Goal: Task Accomplishment & Management: Manage account settings

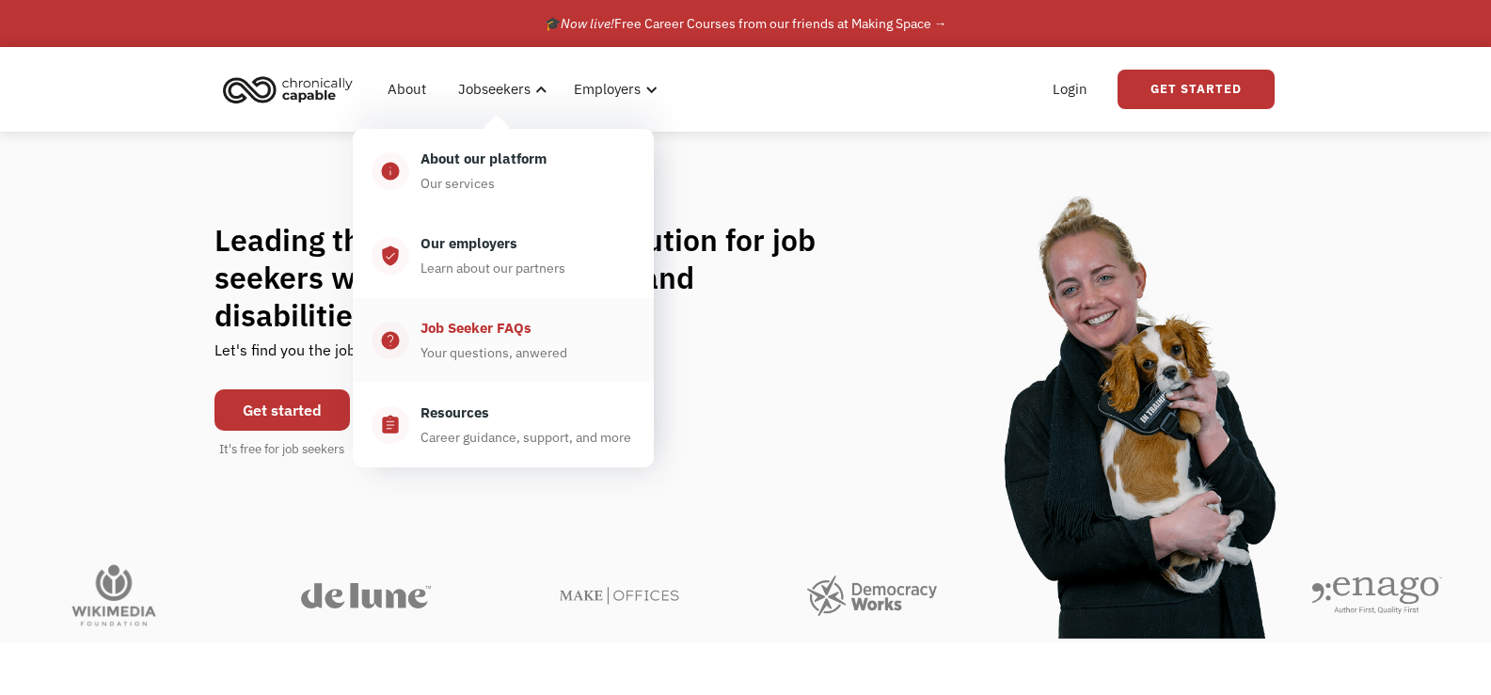
click at [493, 333] on div "Job Seeker FAQs" at bounding box center [475, 328] width 111 height 23
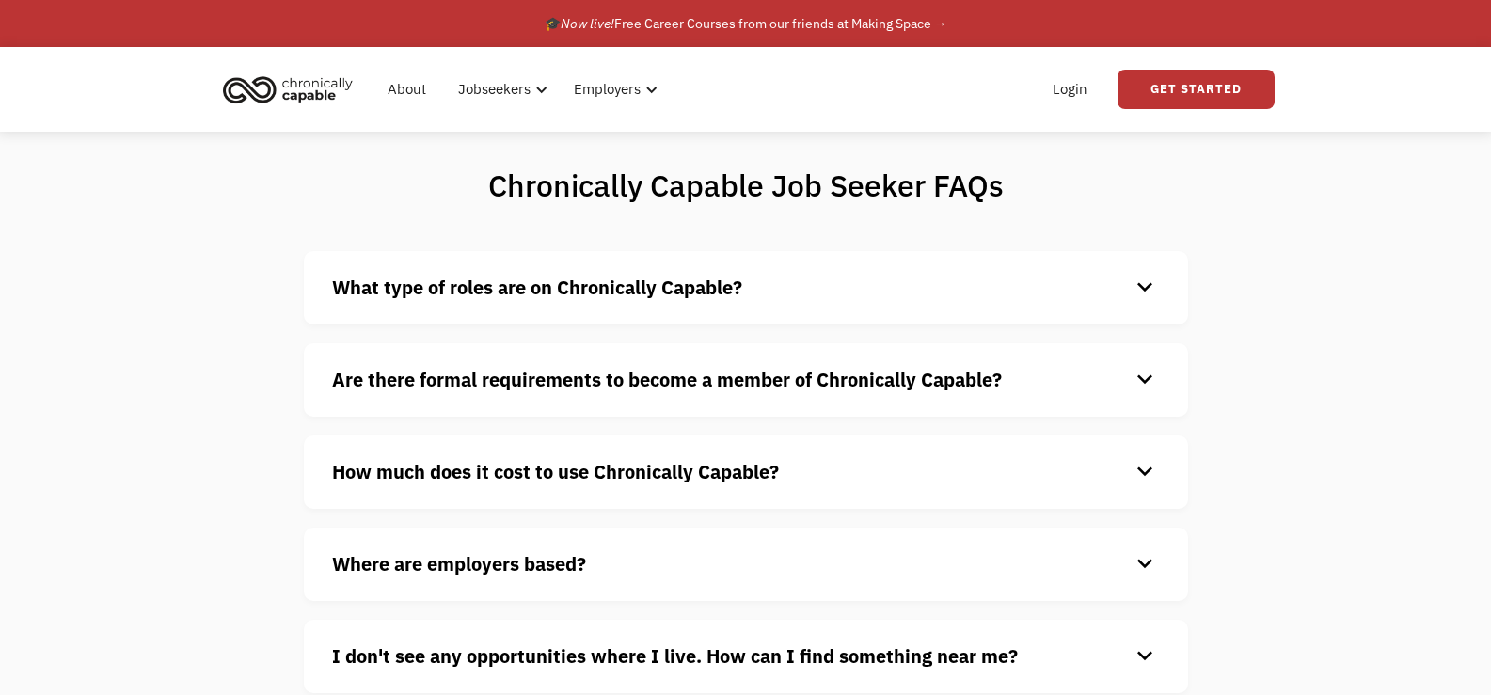
click at [1147, 289] on div "keyboard_arrow_down" at bounding box center [1144, 288] width 30 height 28
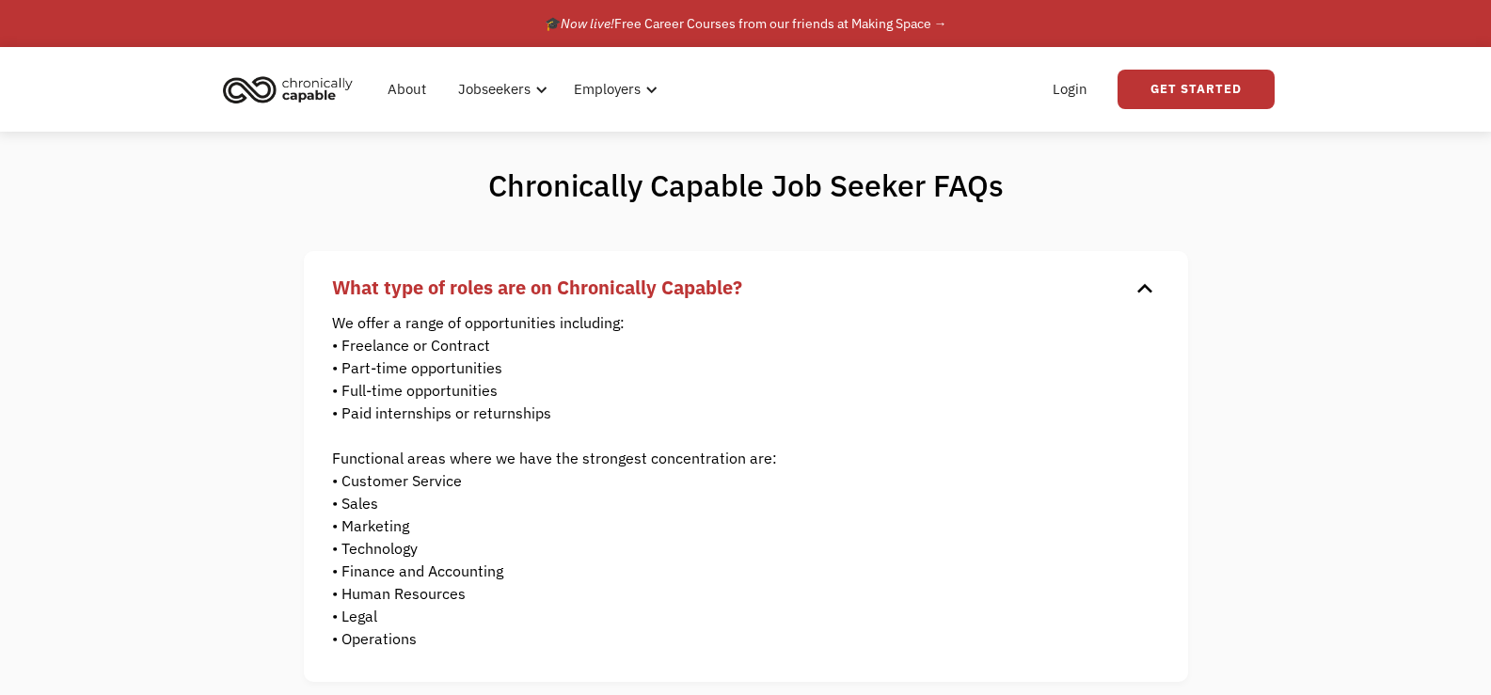
click at [1147, 289] on div "keyboard_arrow_down" at bounding box center [1144, 288] width 30 height 28
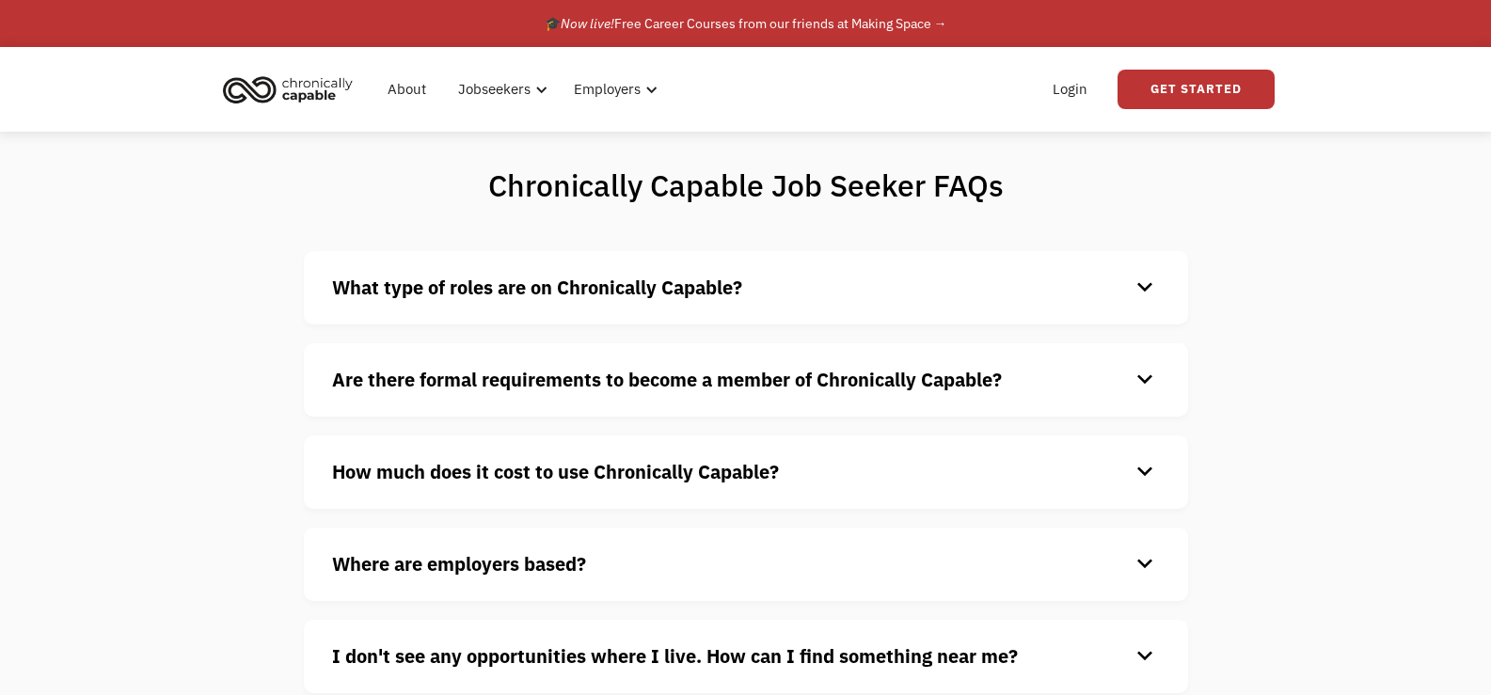
click at [1147, 289] on div "keyboard_arrow_down" at bounding box center [1144, 288] width 30 height 28
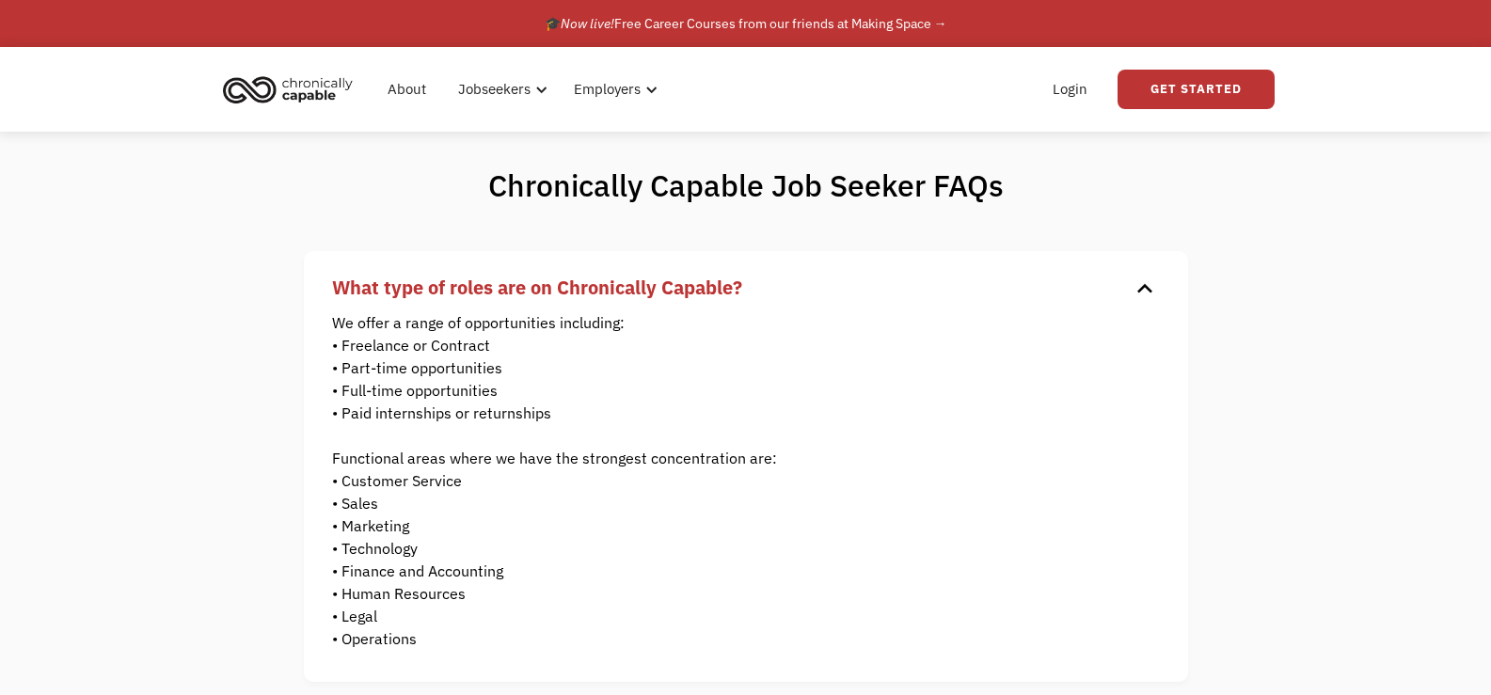
scroll to position [94, 0]
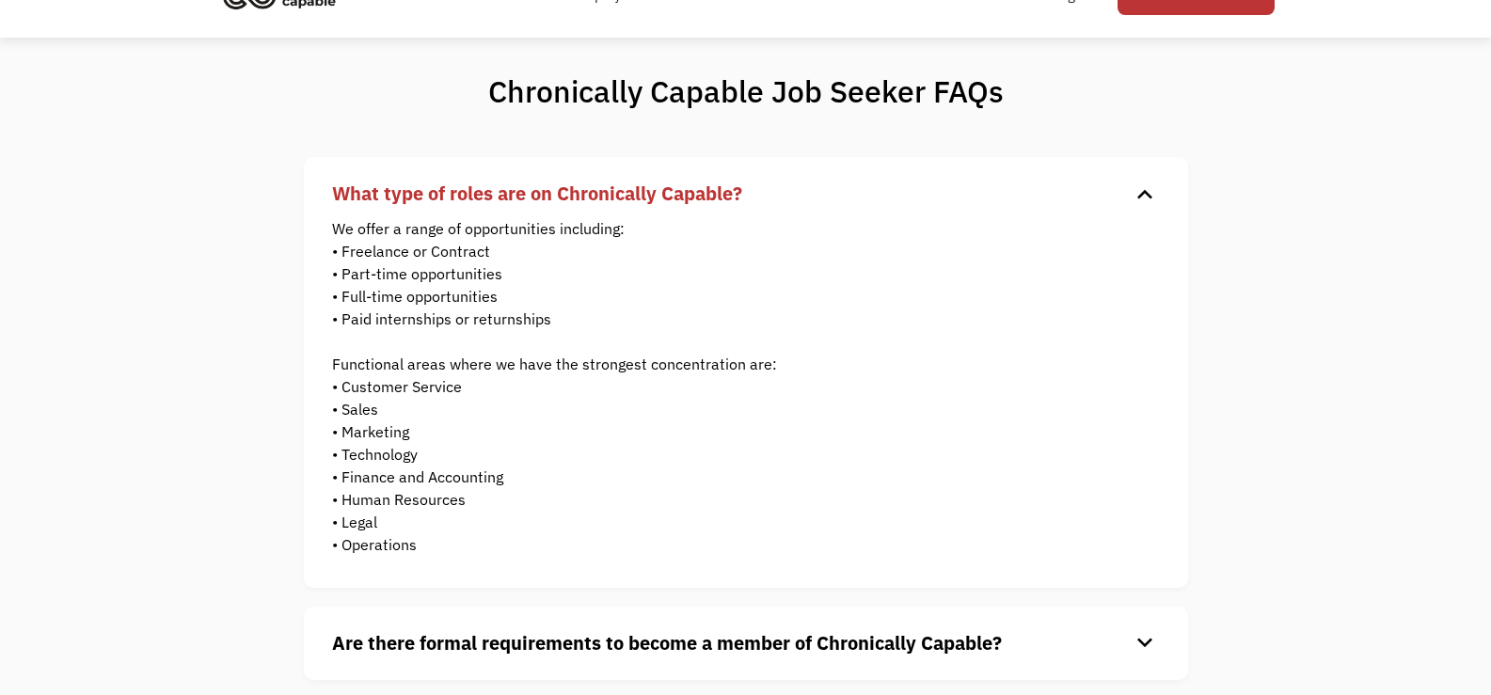
click at [1142, 198] on div "keyboard_arrow_down" at bounding box center [1144, 194] width 30 height 28
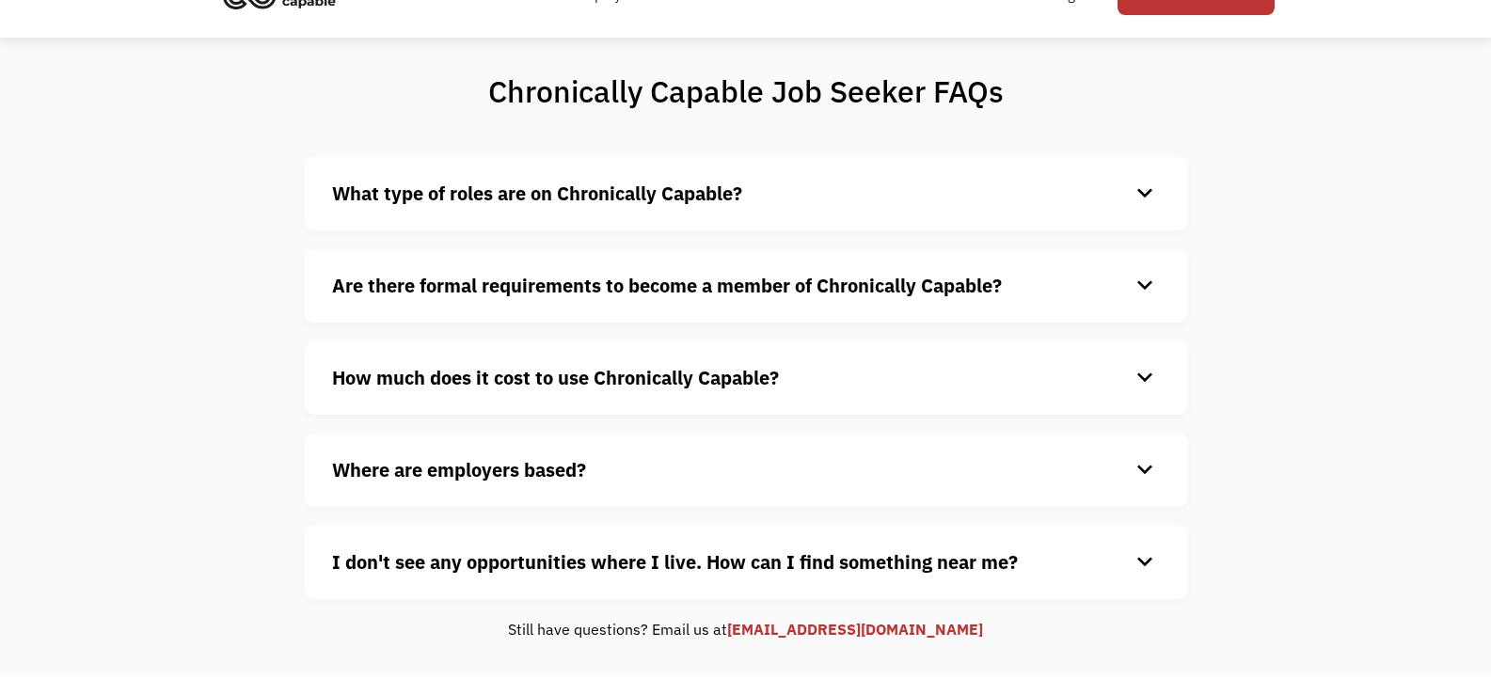
click at [1144, 274] on div "keyboard_arrow_down" at bounding box center [1144, 286] width 30 height 28
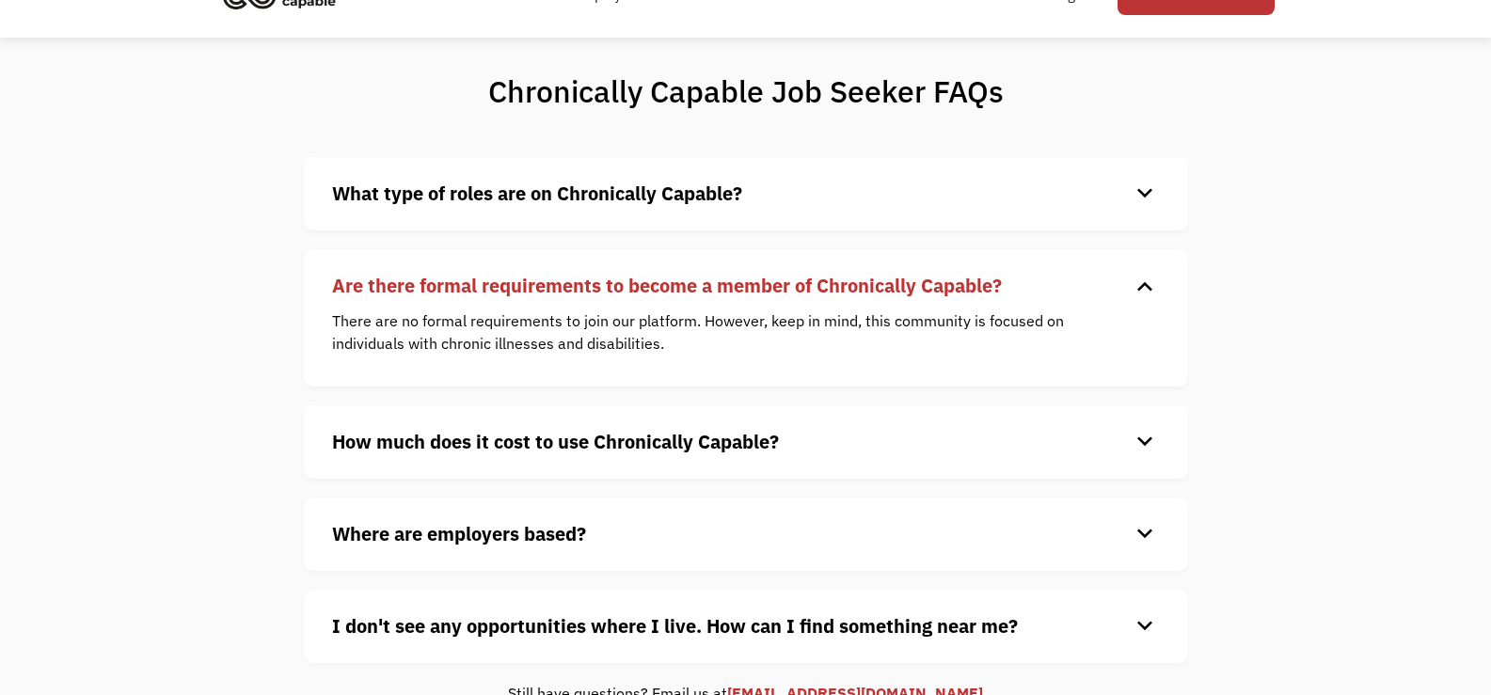
click at [1144, 274] on div "keyboard_arrow_down" at bounding box center [1144, 286] width 30 height 28
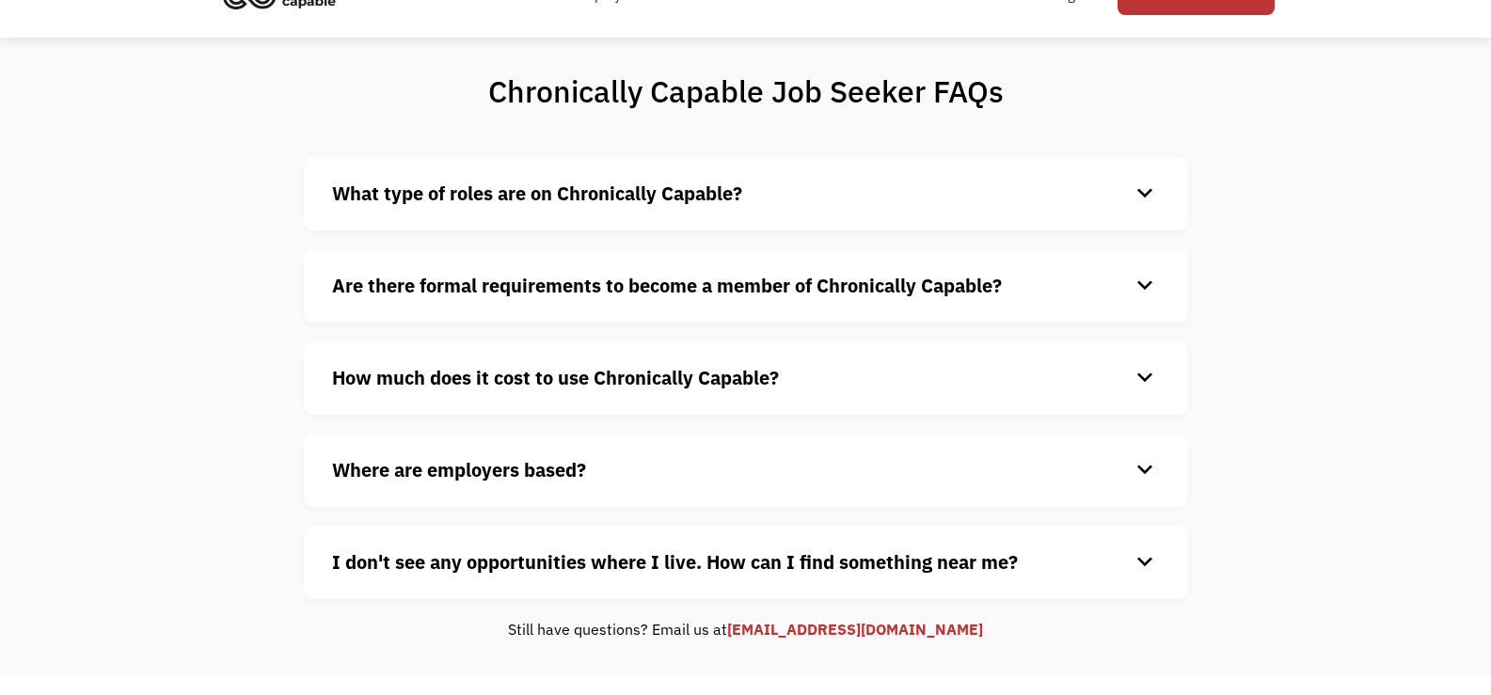
click at [1146, 374] on div "keyboard_arrow_down" at bounding box center [1144, 378] width 30 height 28
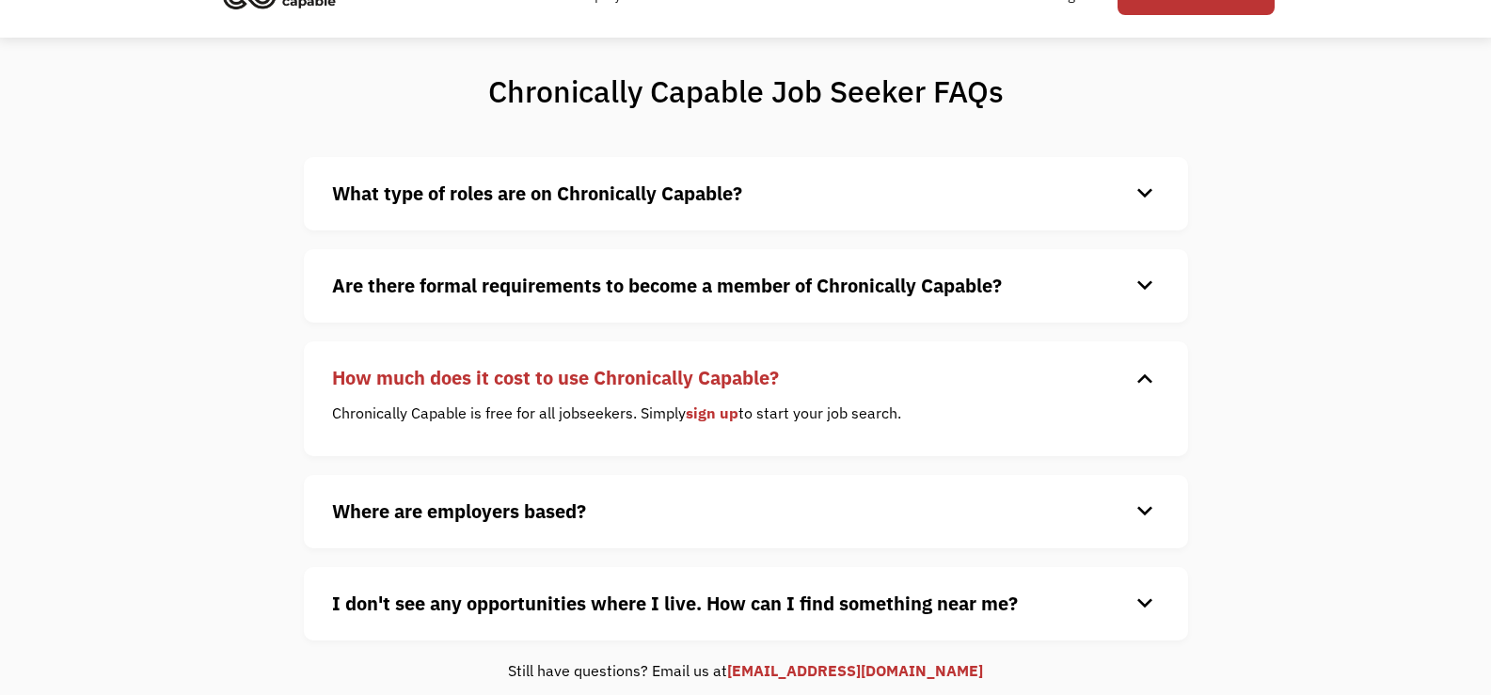
click at [1146, 374] on div "keyboard_arrow_down" at bounding box center [1144, 378] width 30 height 28
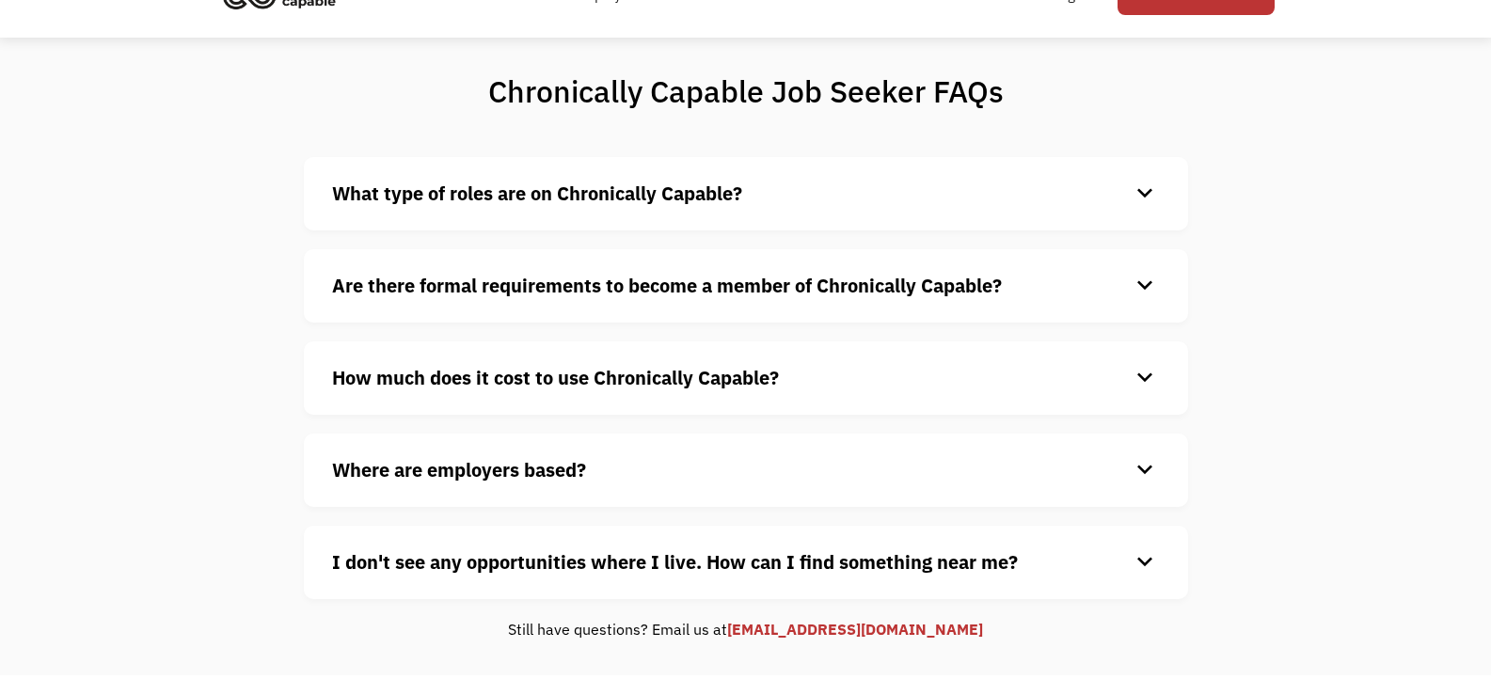
click at [1143, 466] on div "keyboard_arrow_down" at bounding box center [1144, 470] width 30 height 28
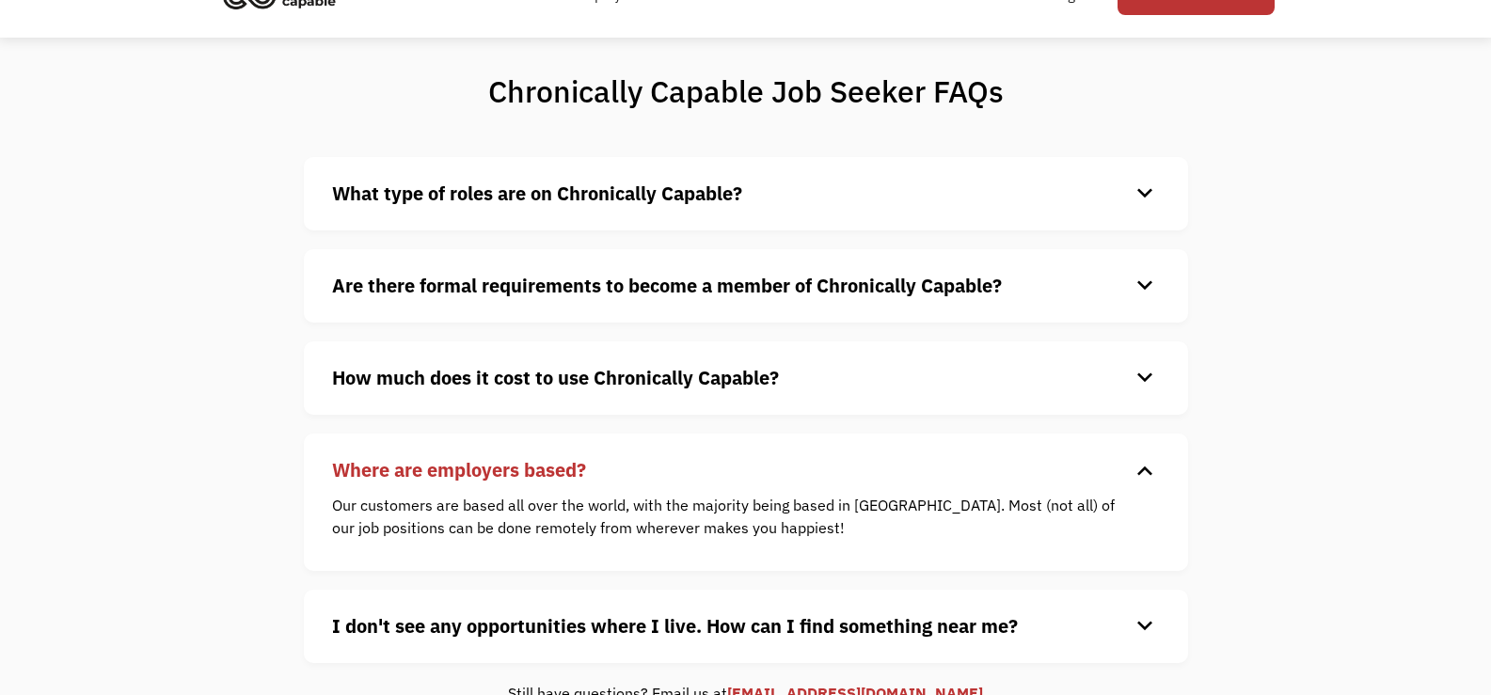
click at [1143, 466] on div "keyboard_arrow_down" at bounding box center [1144, 470] width 30 height 28
click at [1143, 466] on div "keyboard_arrow_down" at bounding box center [1144, 470] width 33 height 31
click at [1145, 473] on div "keyboard_arrow_down" at bounding box center [1144, 470] width 30 height 28
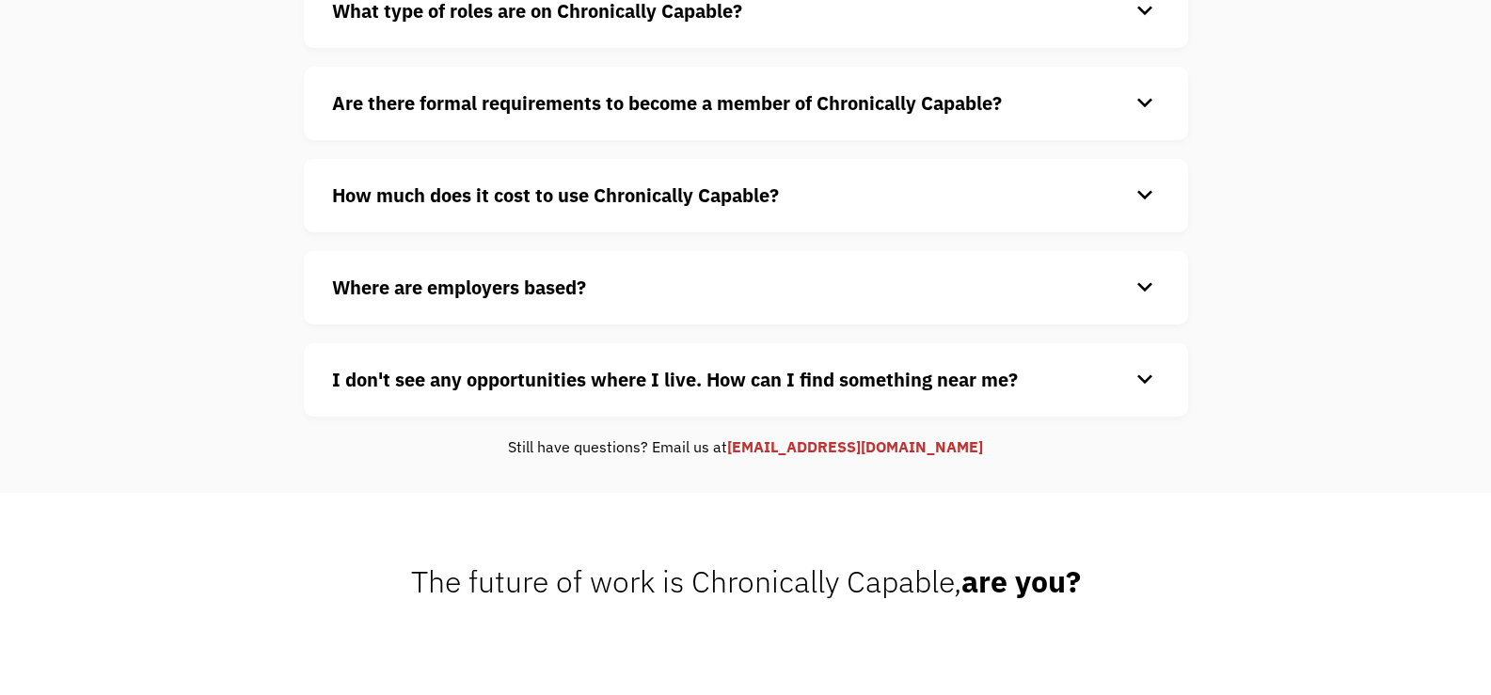
scroll to position [282, 0]
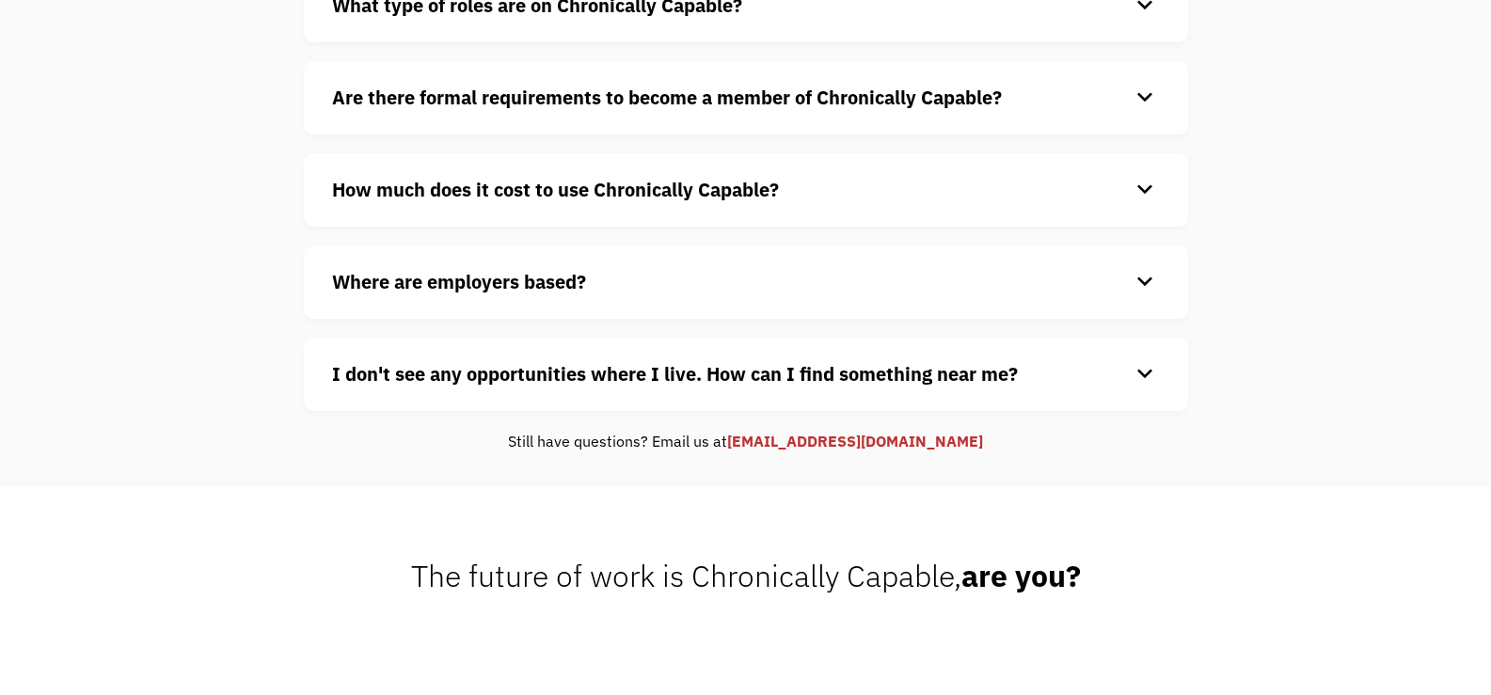
click at [1151, 374] on div "keyboard_arrow_down" at bounding box center [1144, 374] width 30 height 28
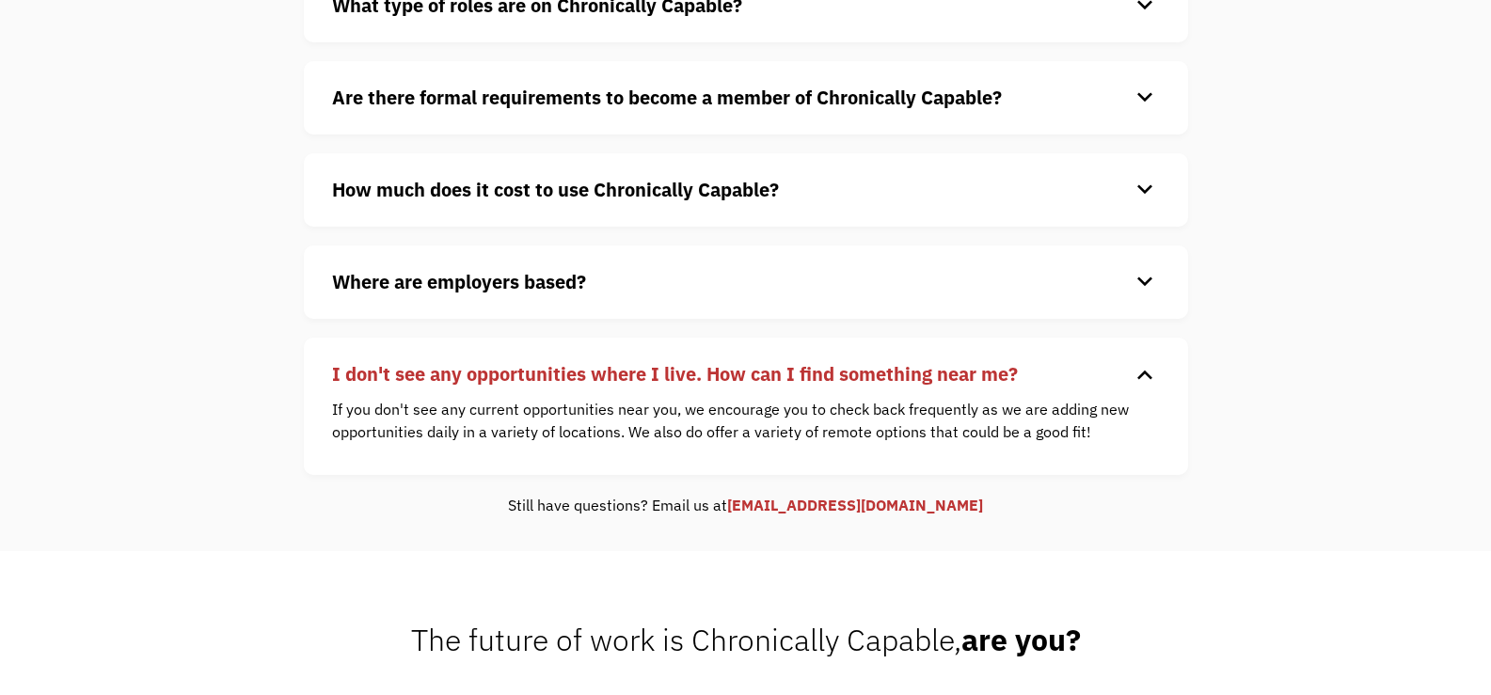
click at [1151, 374] on div "keyboard_arrow_down" at bounding box center [1144, 374] width 30 height 28
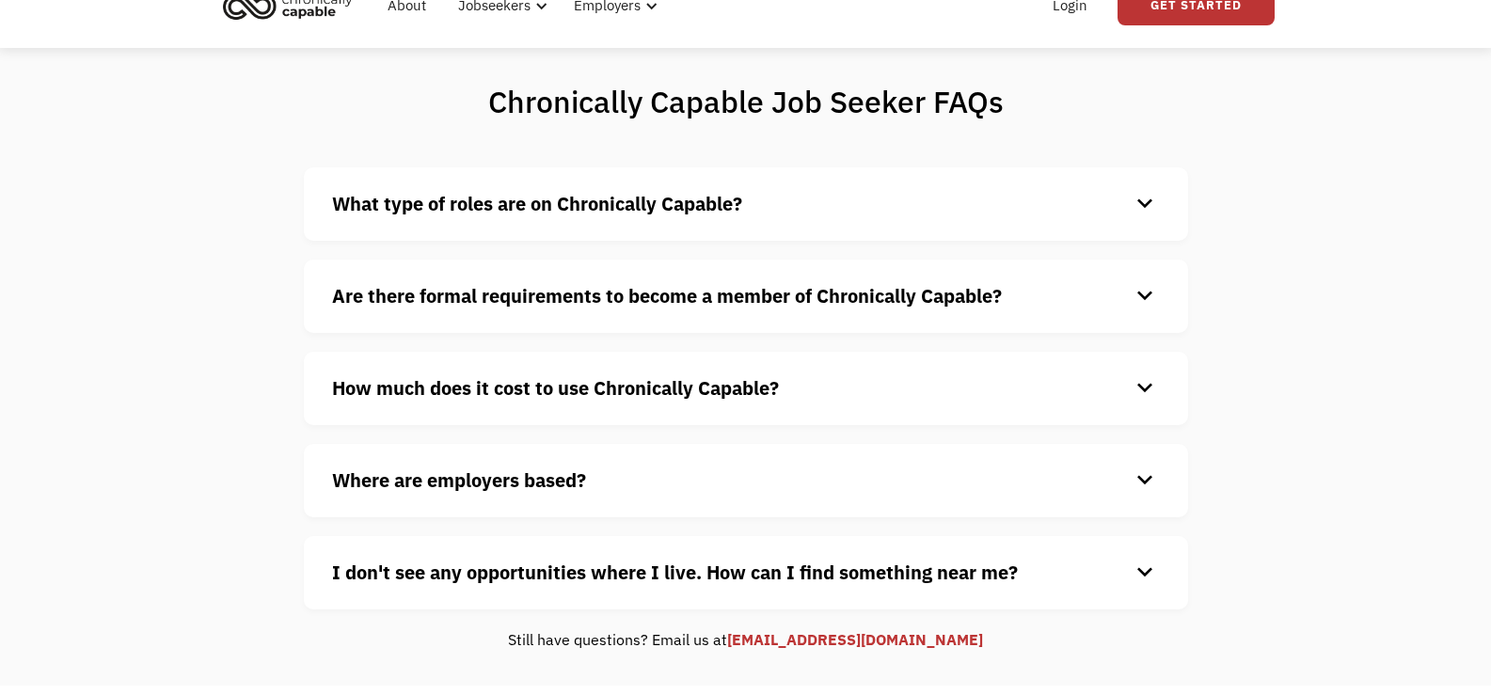
scroll to position [0, 0]
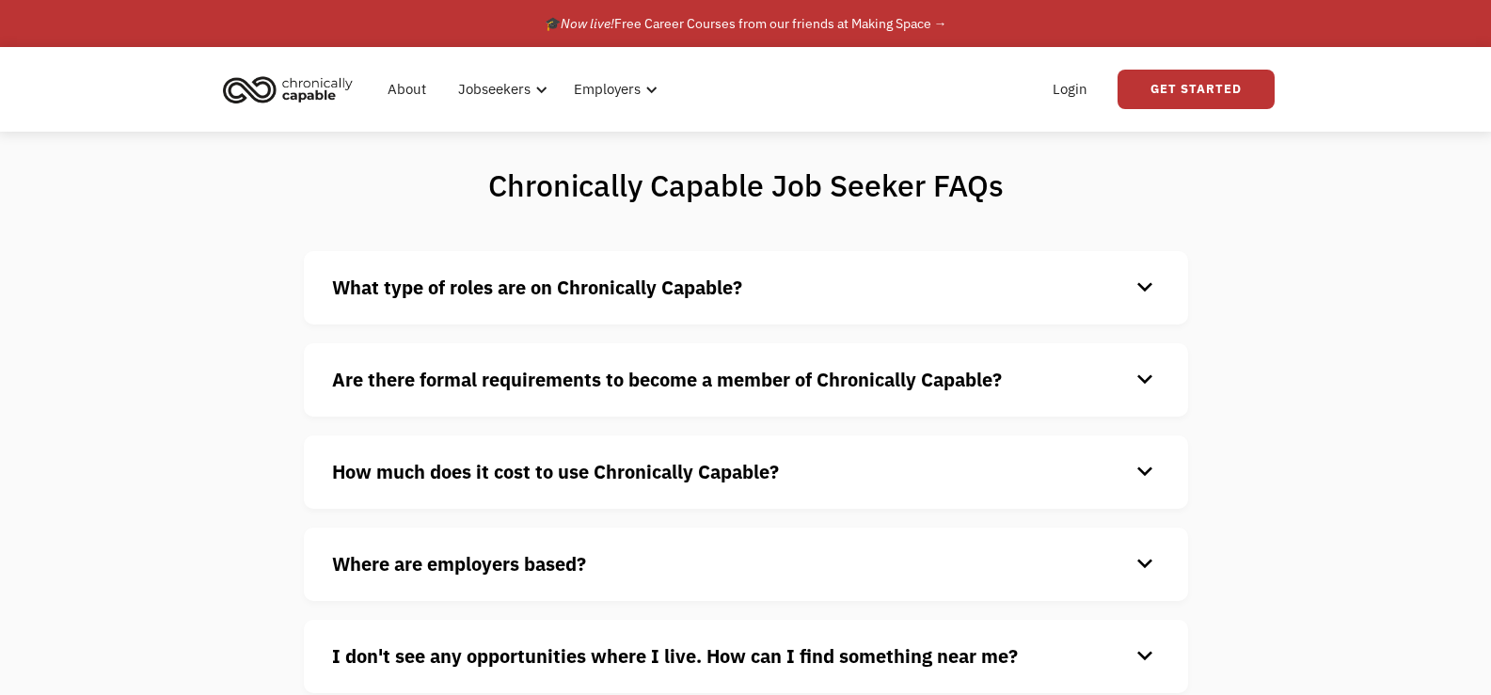
click at [316, 80] on img "home" at bounding box center [287, 89] width 141 height 41
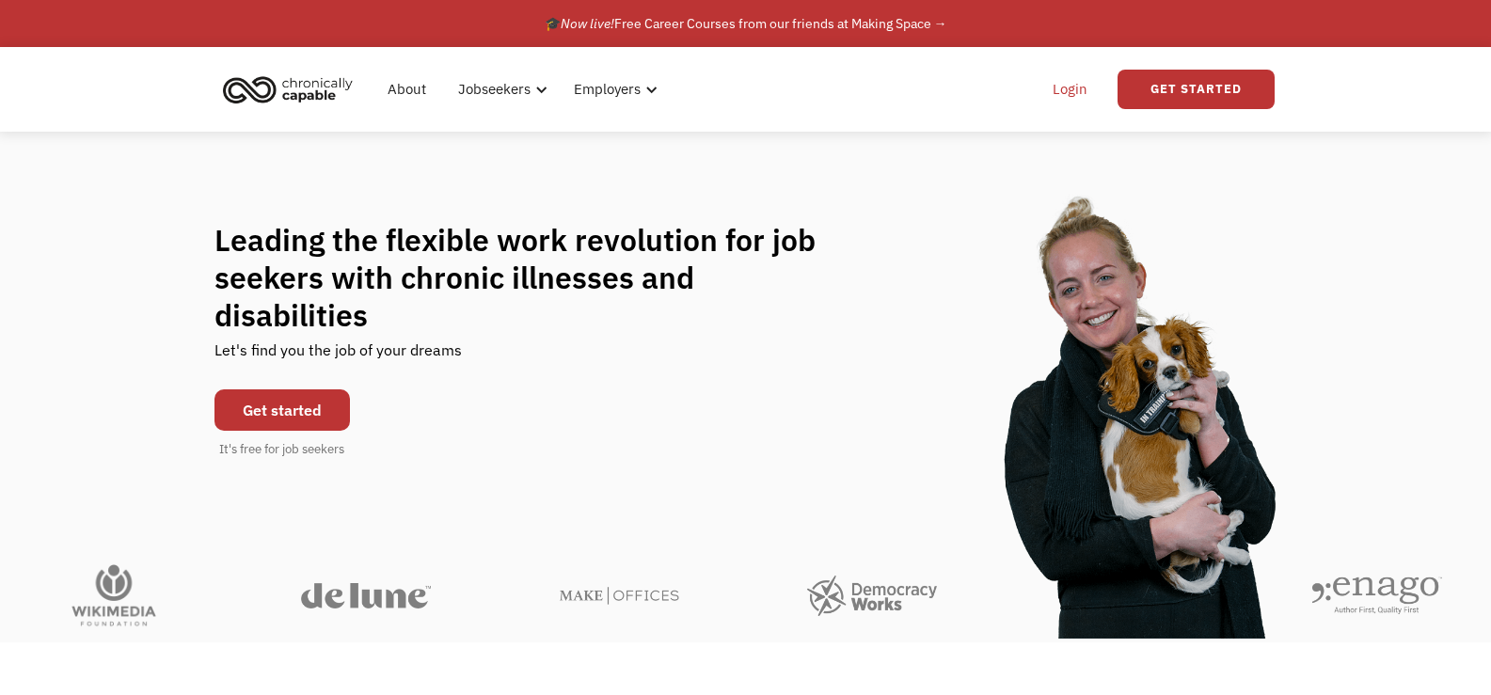
click at [1084, 83] on link "Login" at bounding box center [1069, 89] width 57 height 60
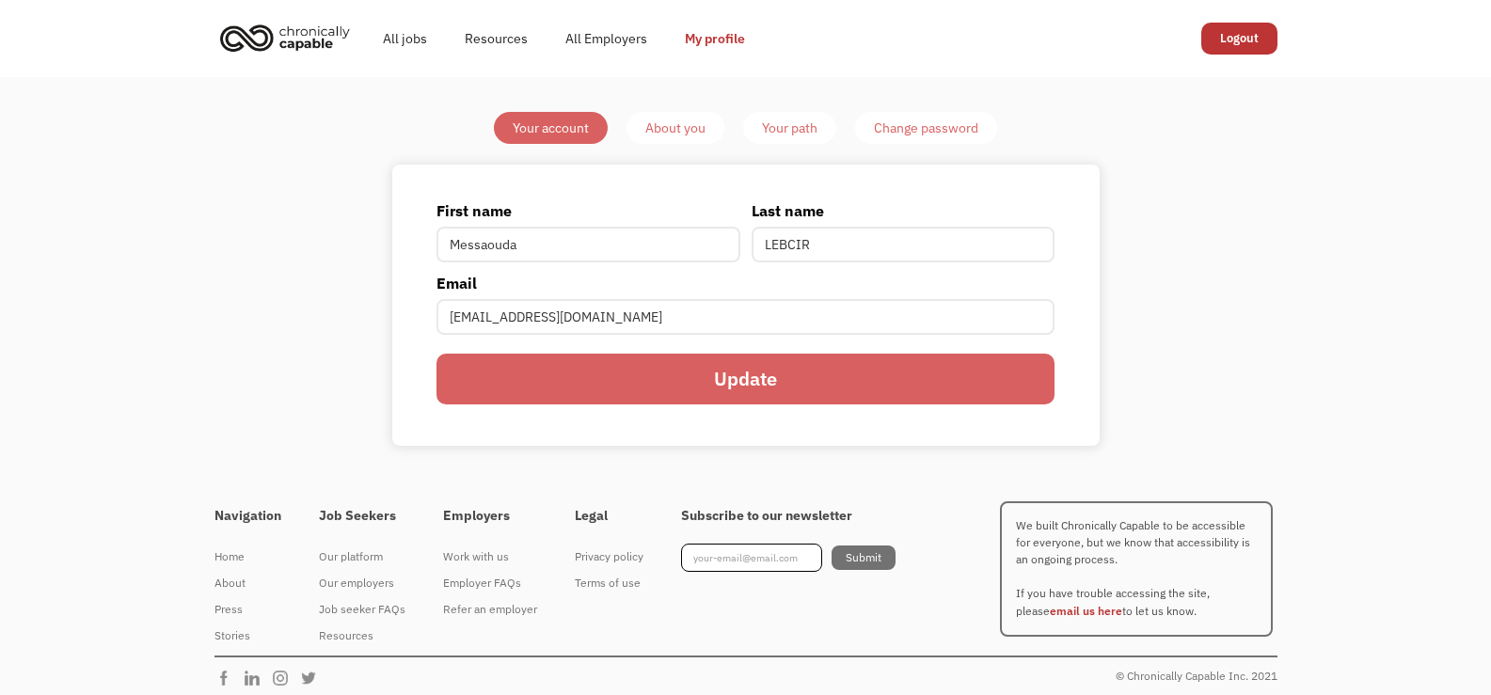
click at [696, 115] on link "About you" at bounding box center [675, 128] width 98 height 32
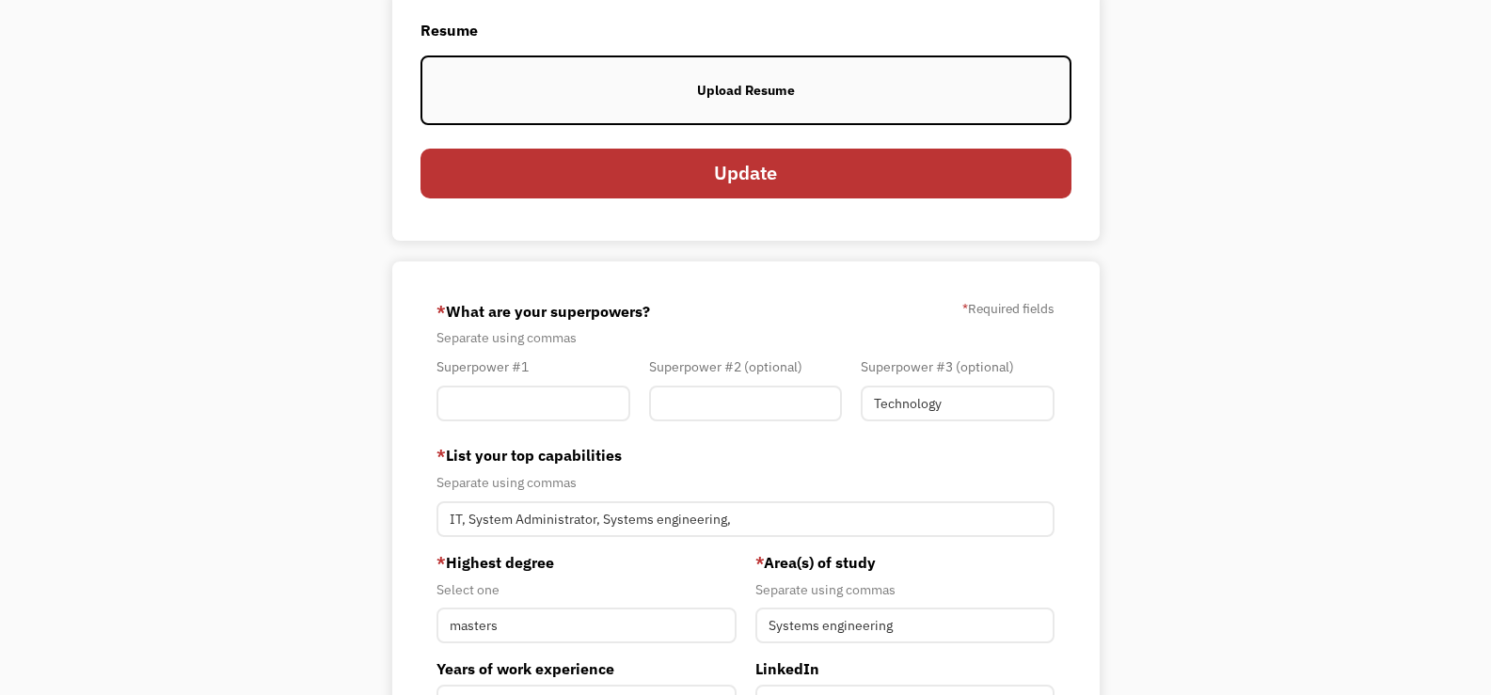
scroll to position [282, 0]
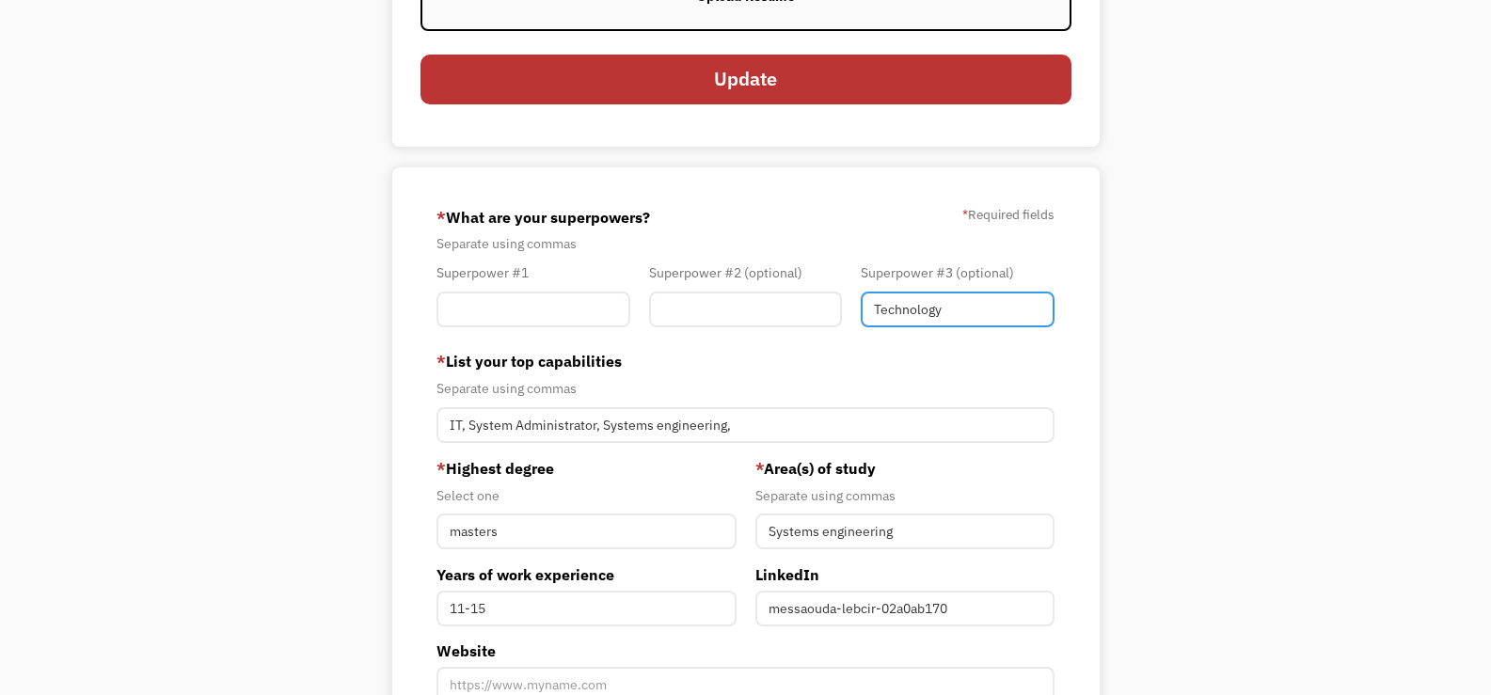
click at [975, 312] on input "Technology" at bounding box center [957, 310] width 194 height 36
click at [931, 315] on input "Technology" at bounding box center [957, 310] width 194 height 36
click at [547, 299] on input "Member-You-Update" at bounding box center [533, 310] width 194 height 36
type input "T"
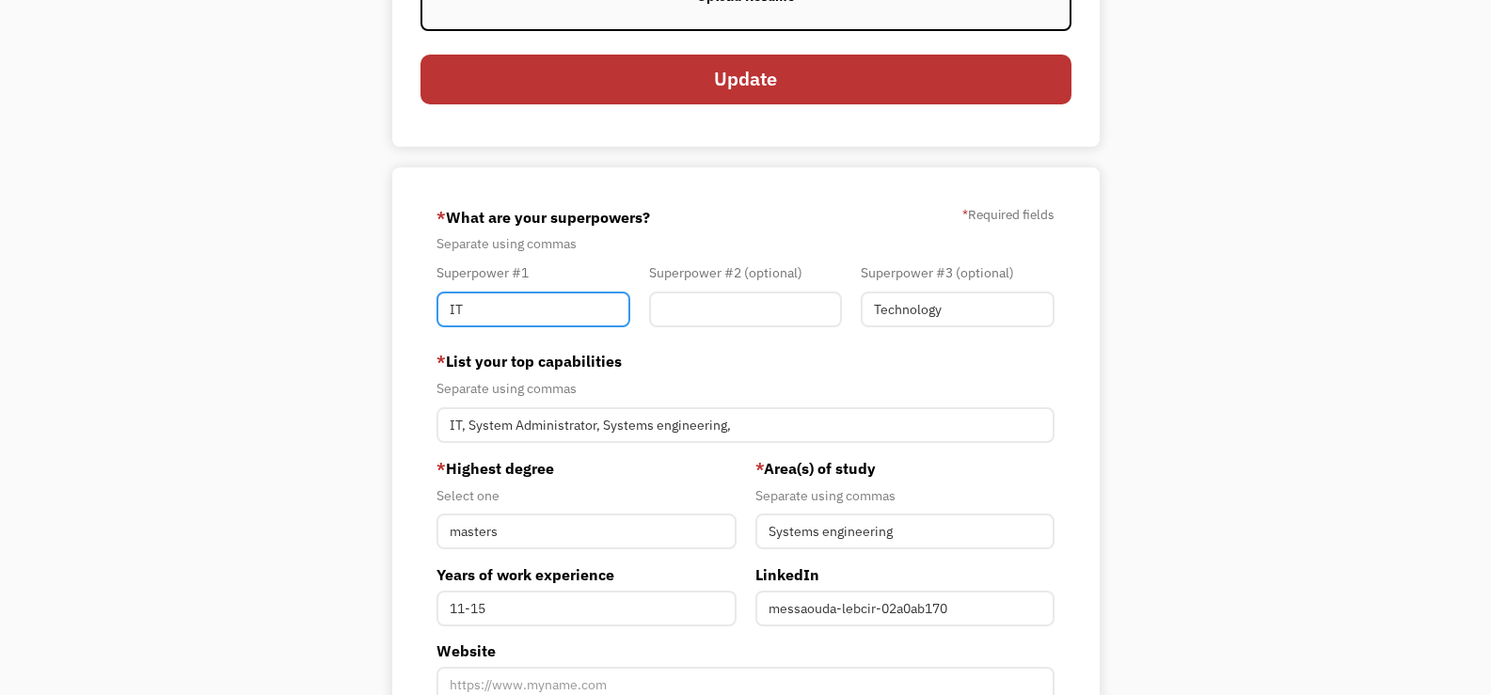
type input "IT"
click at [726, 315] on input "Member-You-Update" at bounding box center [746, 310] width 194 height 36
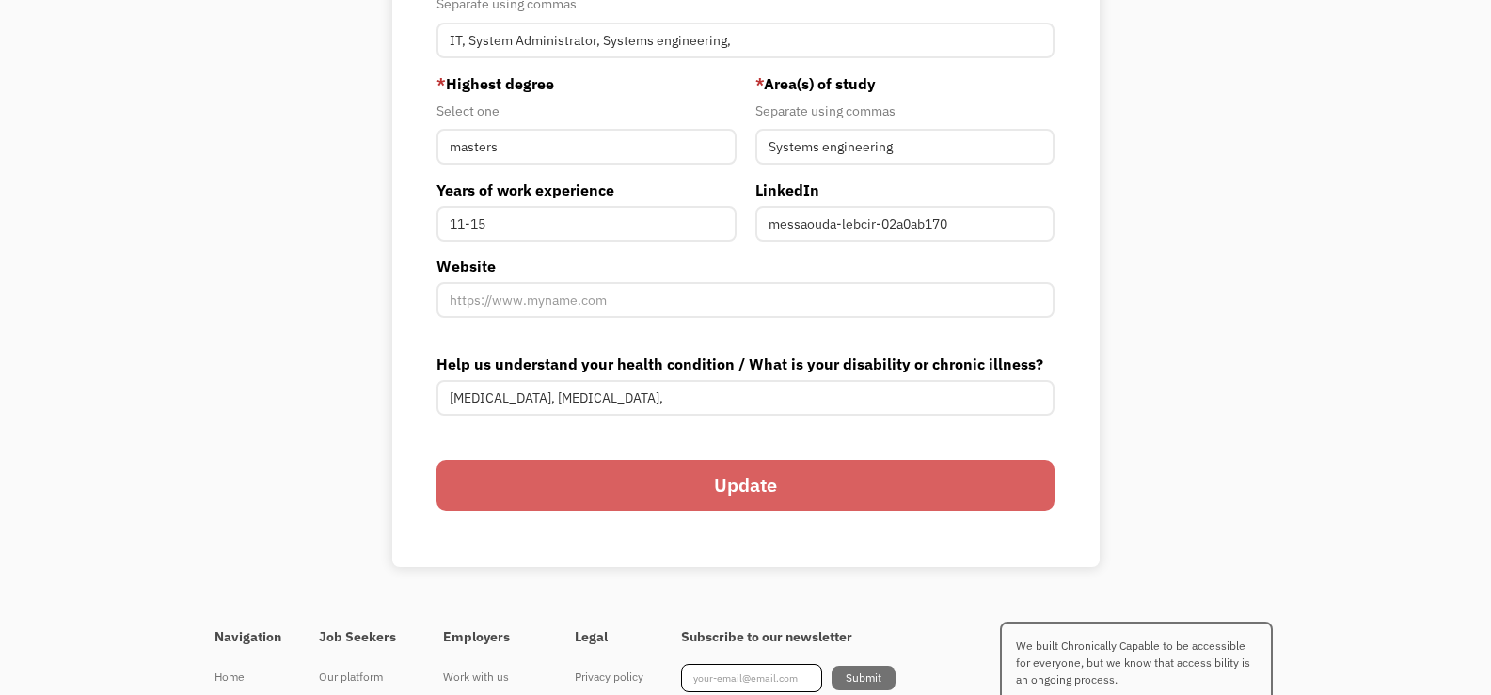
scroll to position [752, 0]
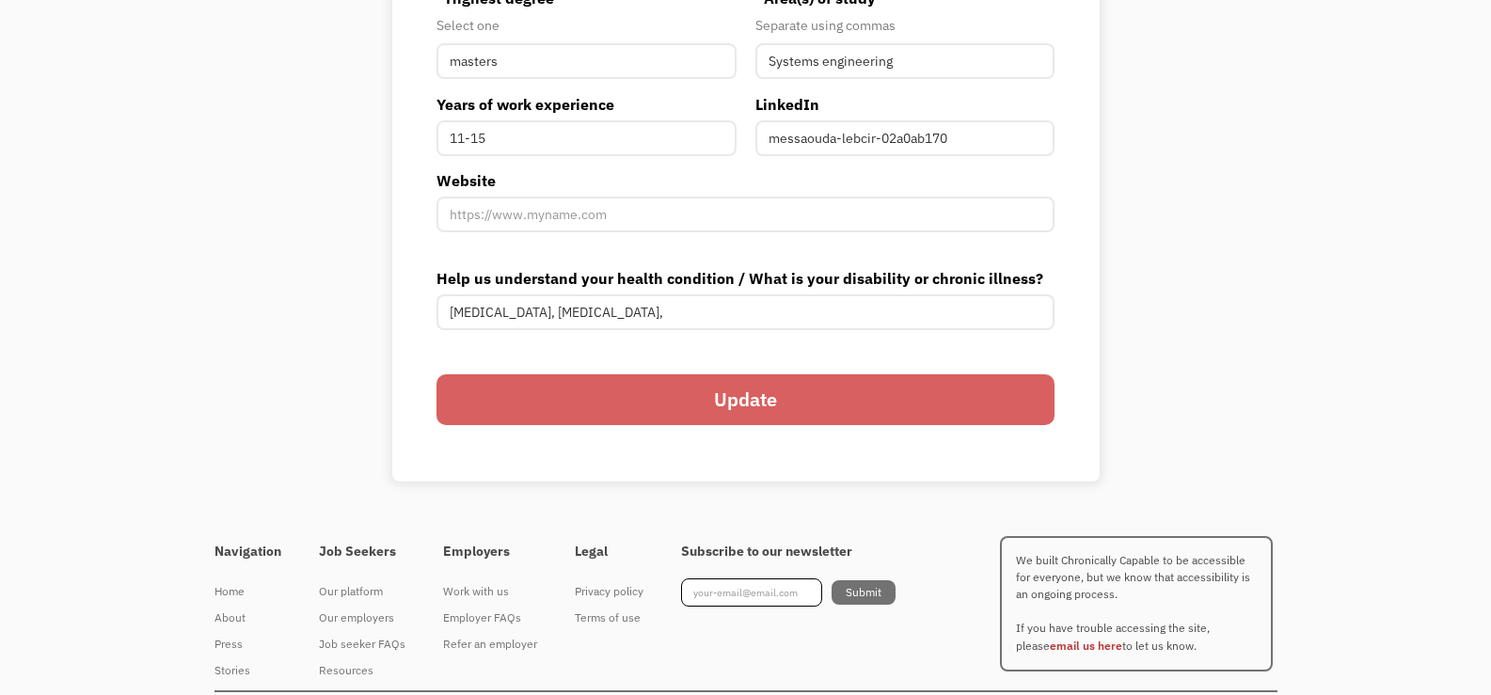
click at [700, 391] on input "Update" at bounding box center [745, 399] width 618 height 51
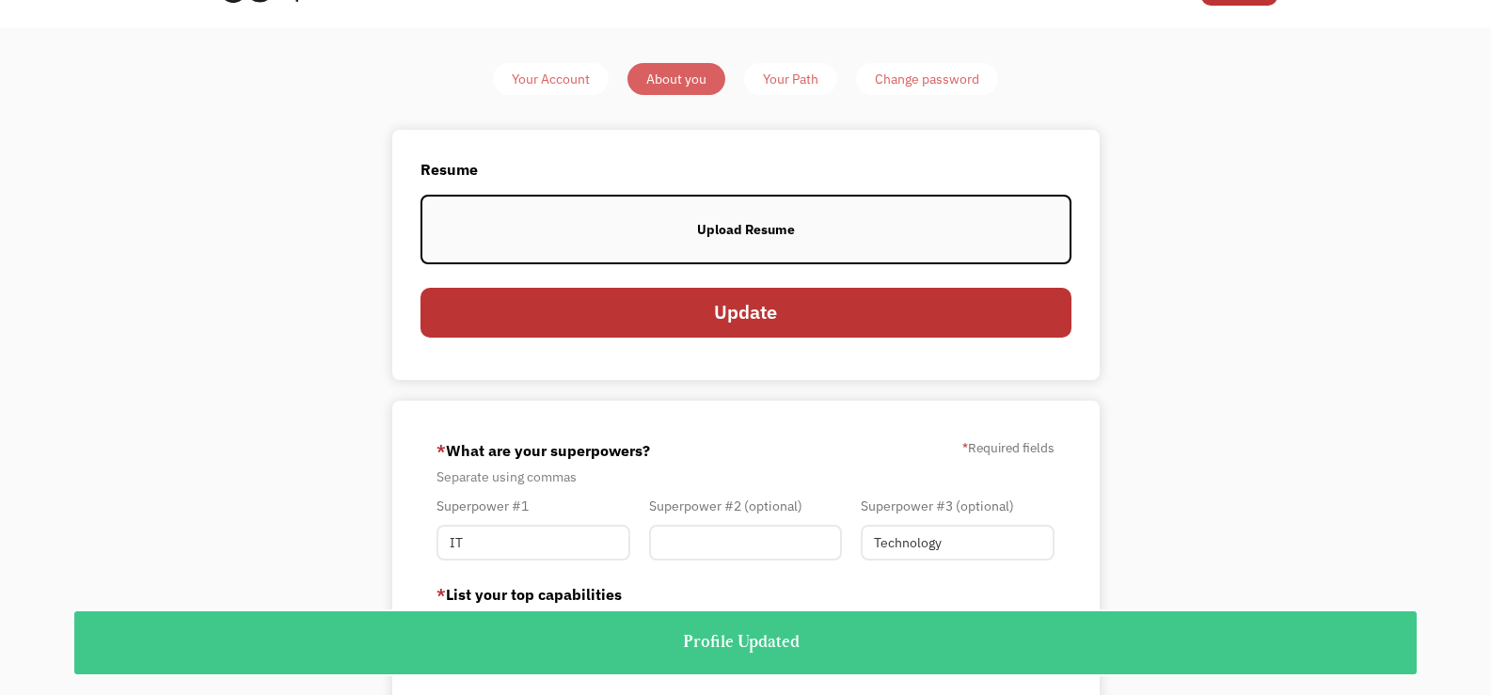
scroll to position [0, 0]
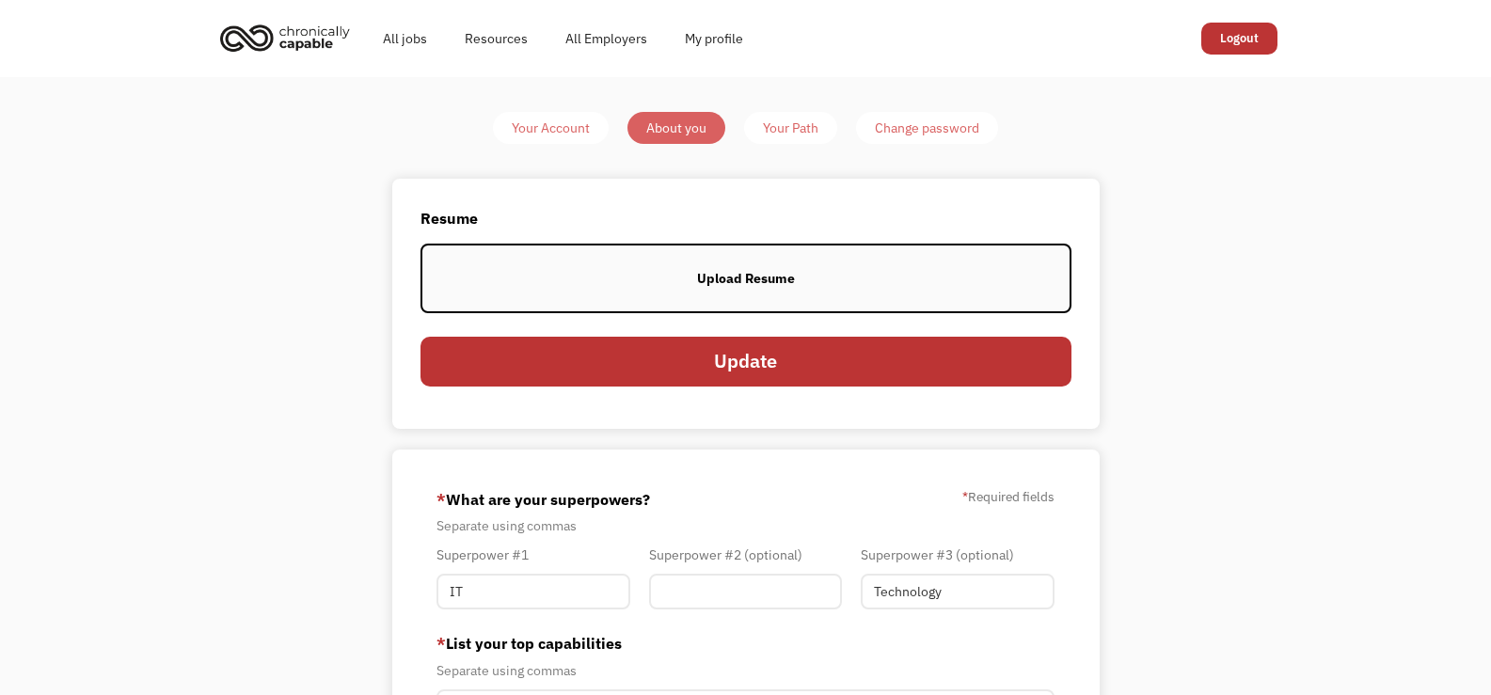
click at [778, 126] on div "Your Path" at bounding box center [790, 128] width 55 height 23
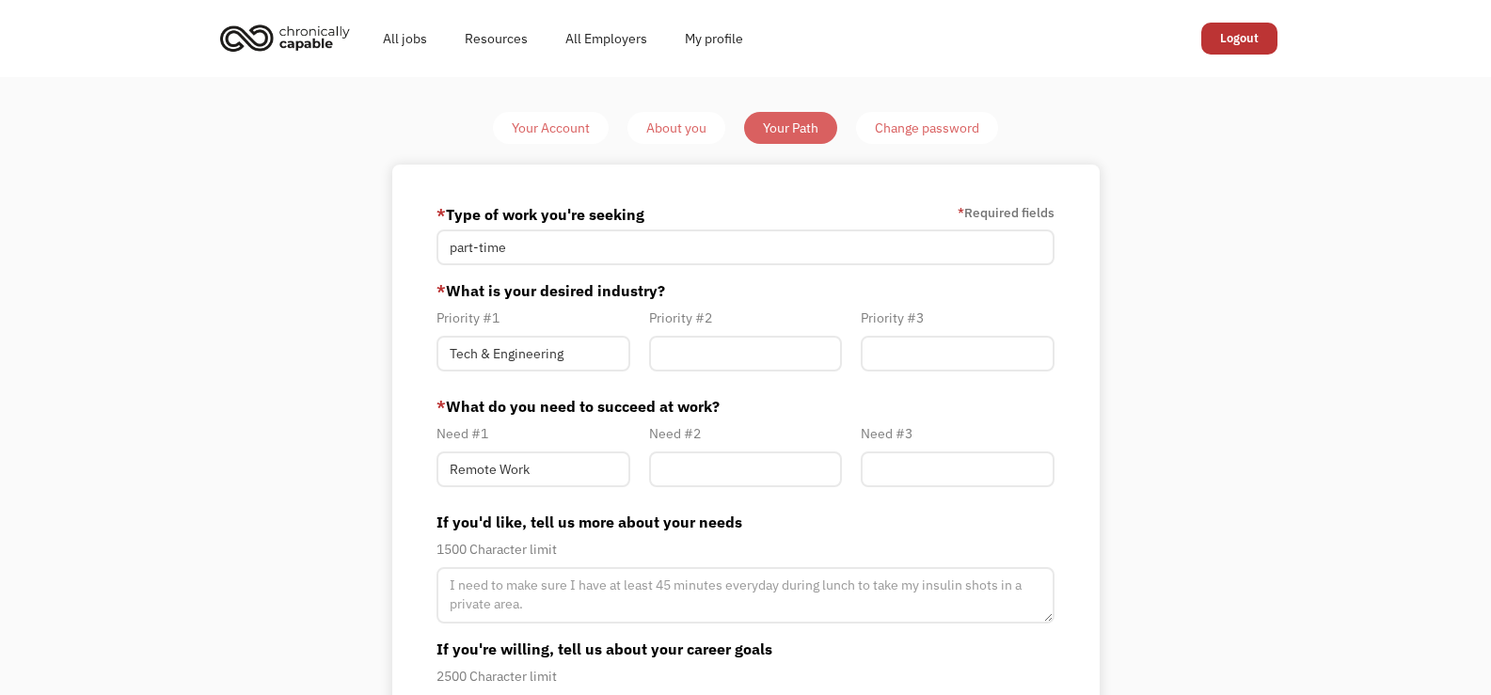
click at [513, 126] on div "Your Account" at bounding box center [551, 128] width 78 height 23
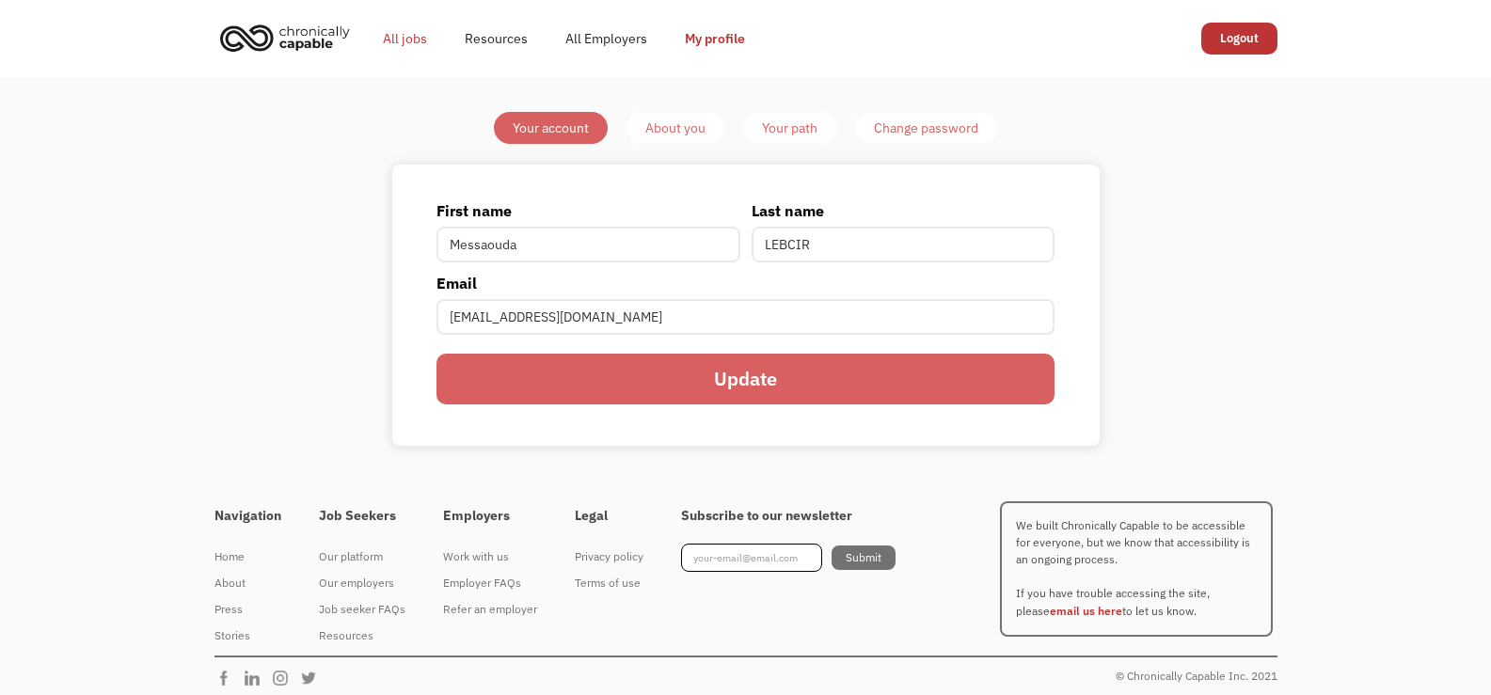
click at [414, 38] on link "All jobs" at bounding box center [405, 38] width 82 height 60
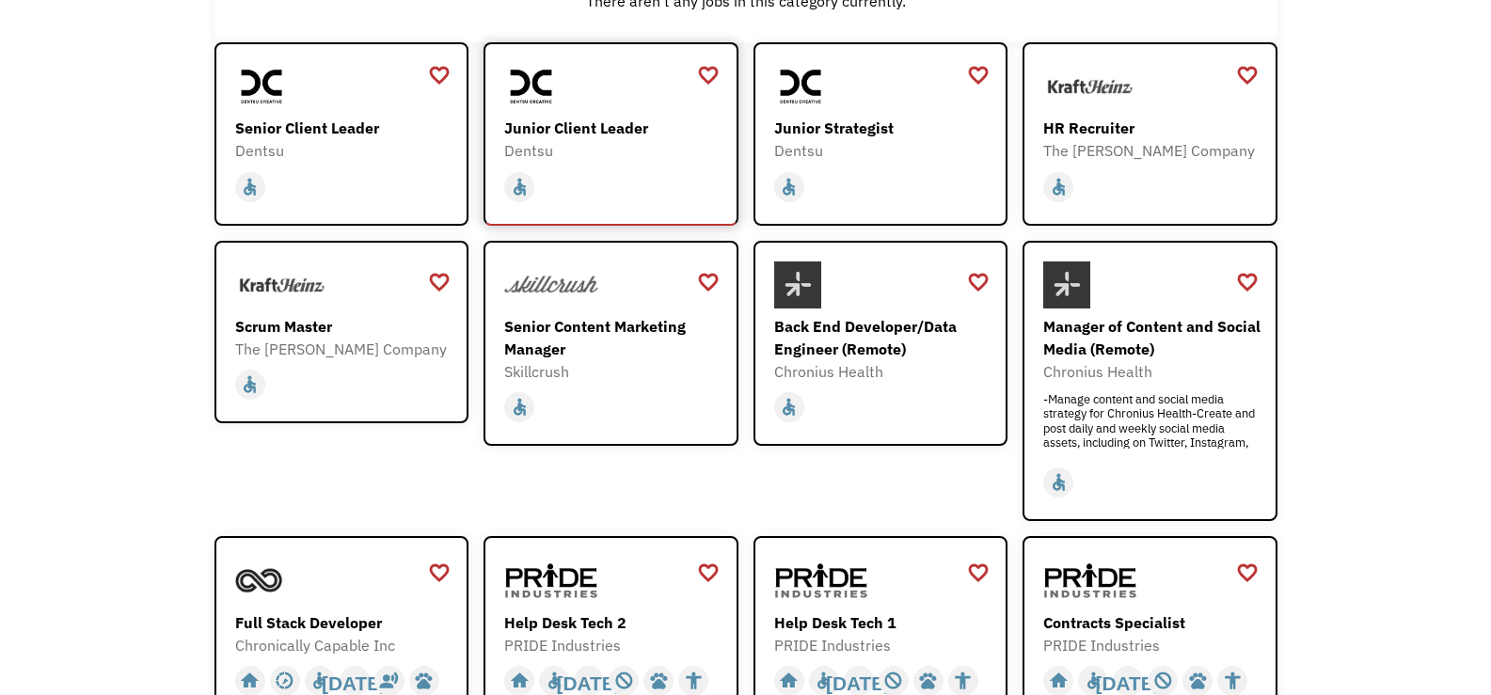
scroll to position [470, 0]
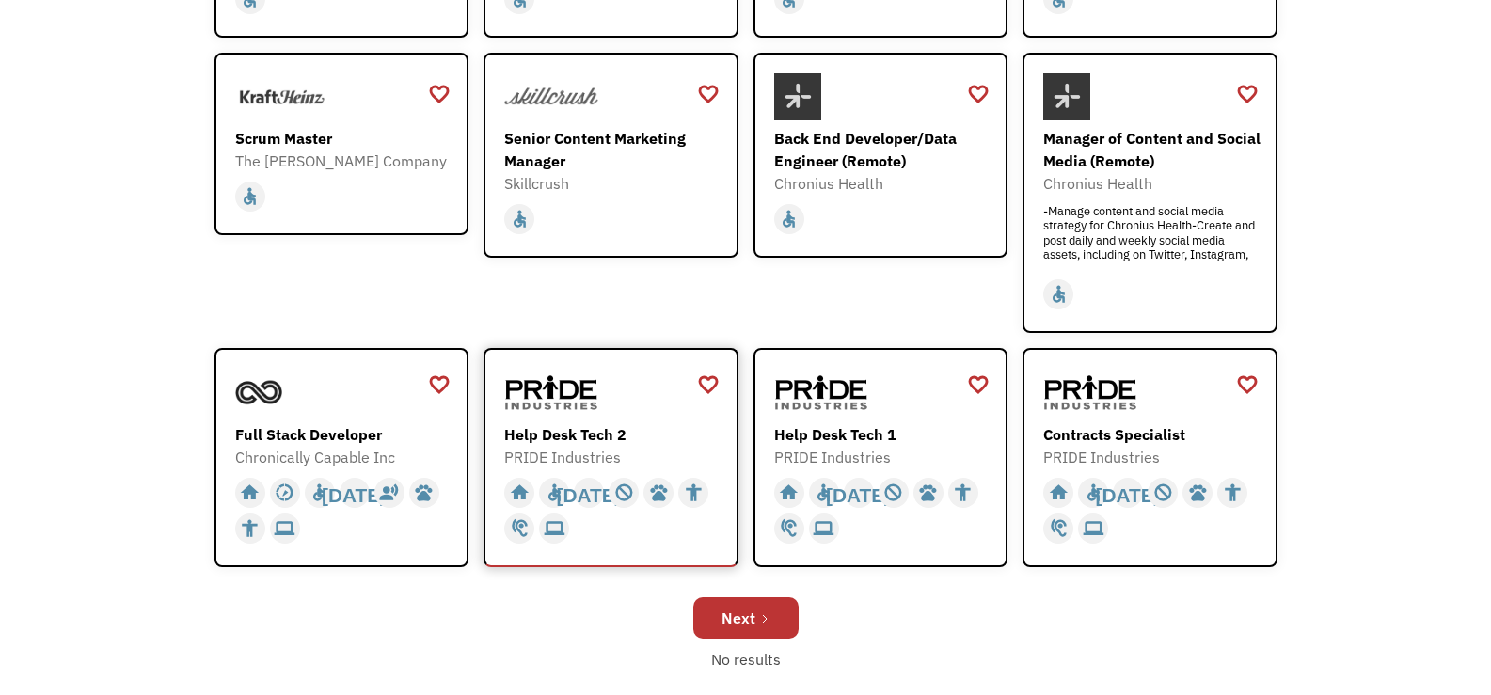
click at [604, 427] on div "Help Desk Tech 2" at bounding box center [613, 434] width 218 height 23
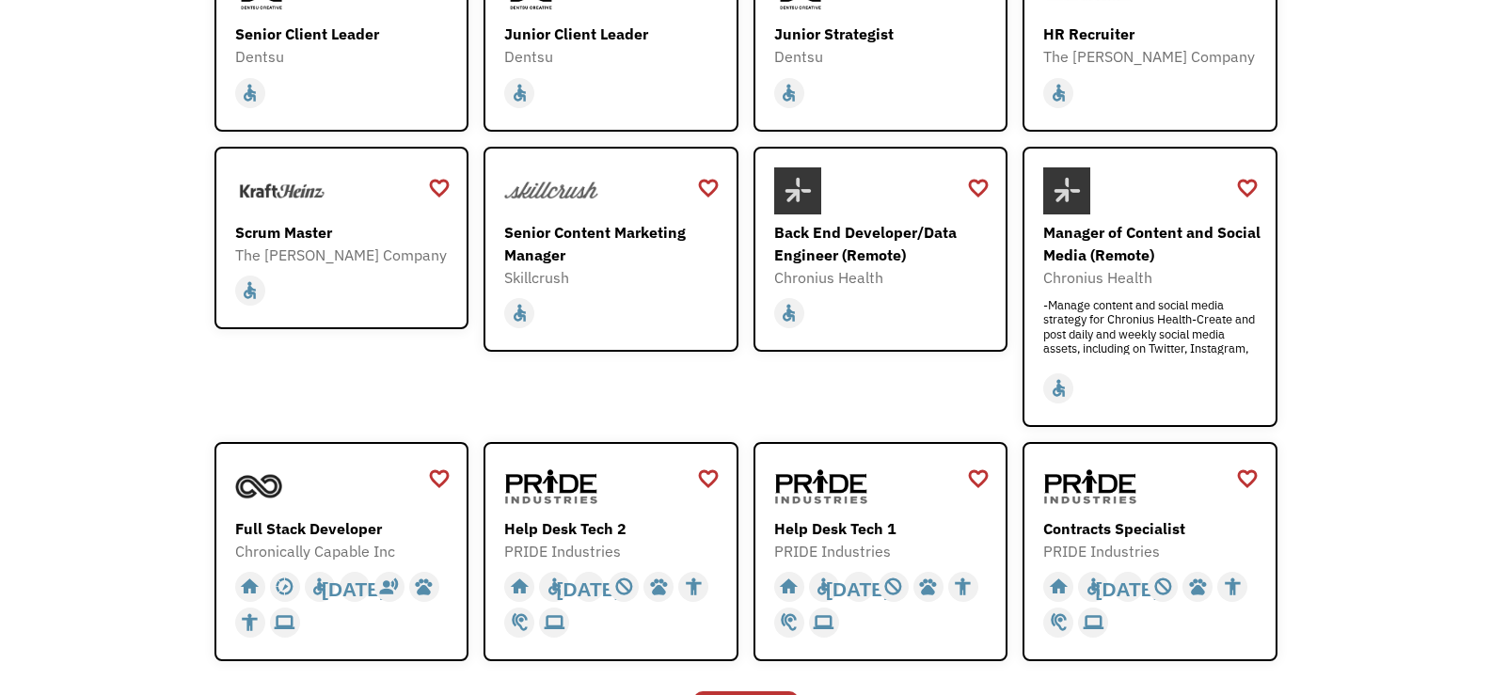
scroll to position [564, 0]
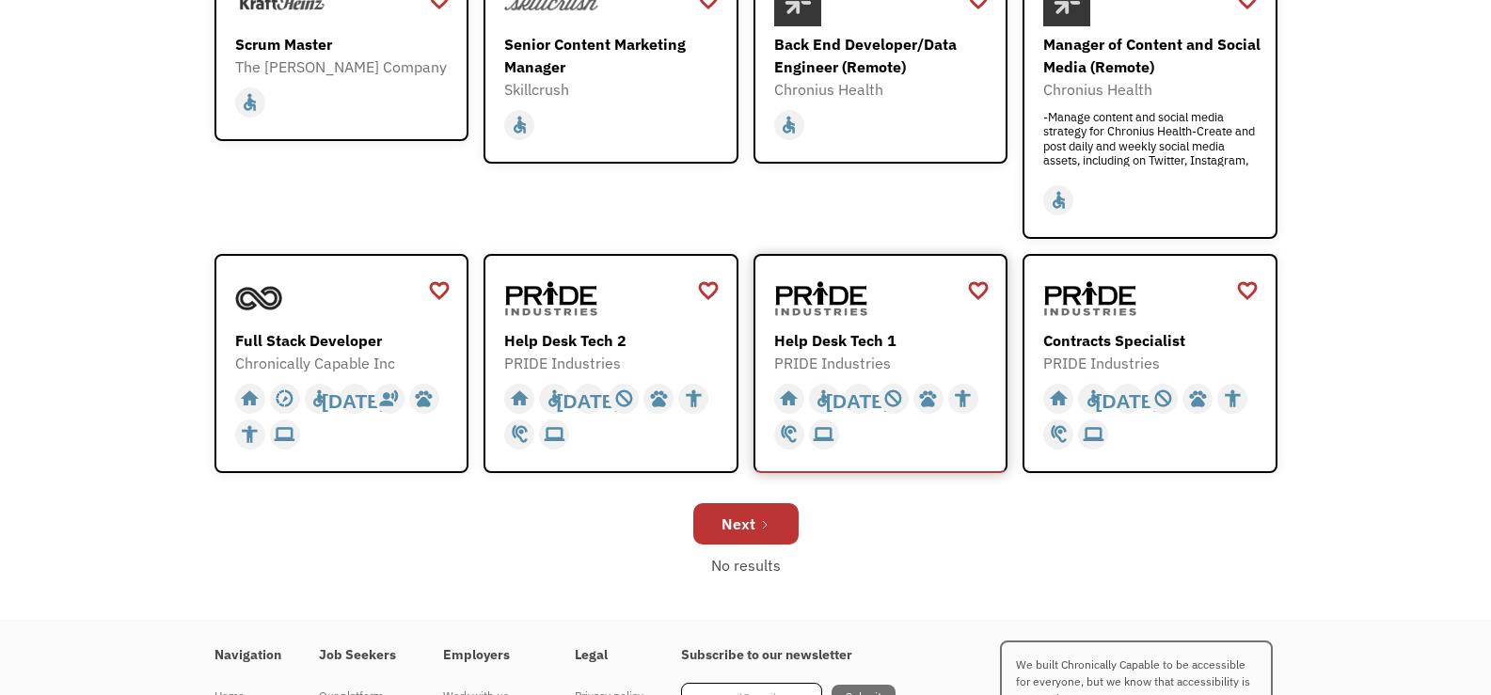
click at [884, 329] on div "Help Desk Tech 1" at bounding box center [883, 340] width 218 height 23
click at [739, 516] on div "Next" at bounding box center [738, 524] width 34 height 23
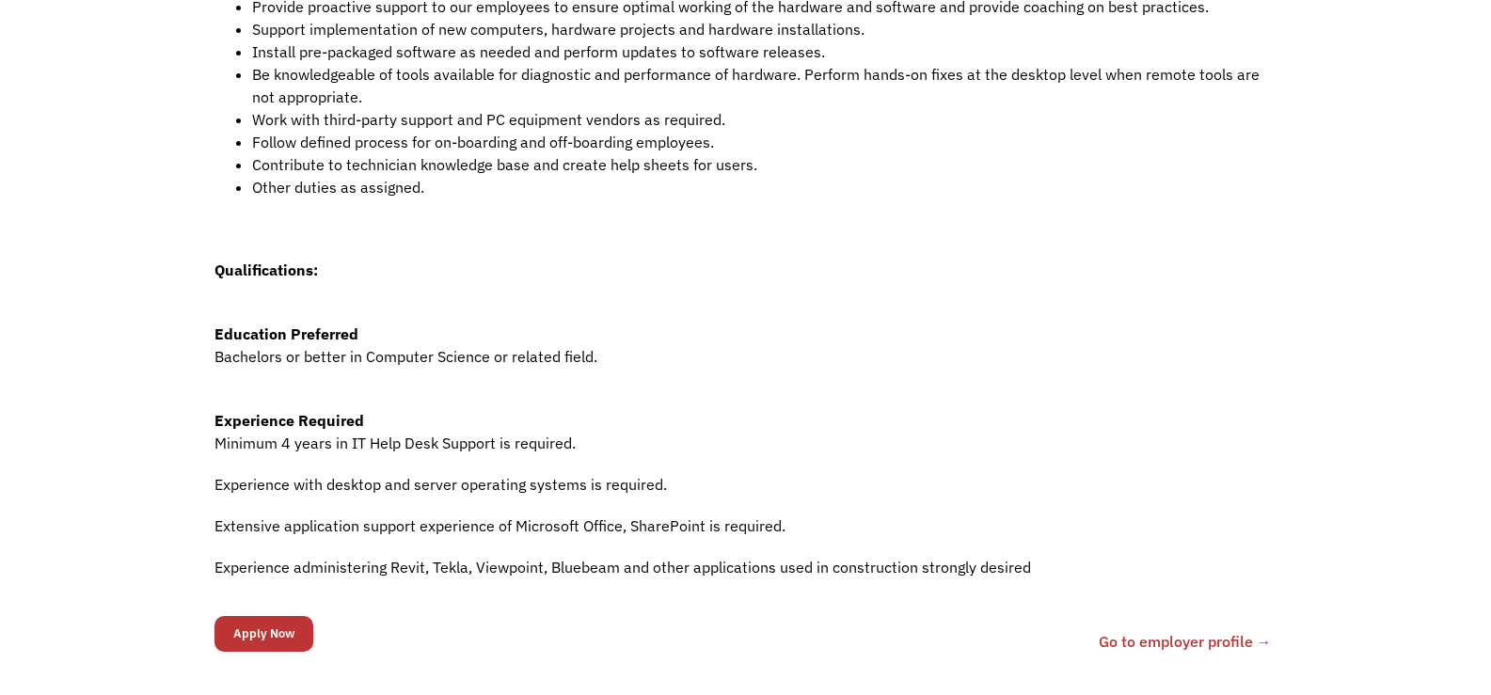
scroll to position [752, 0]
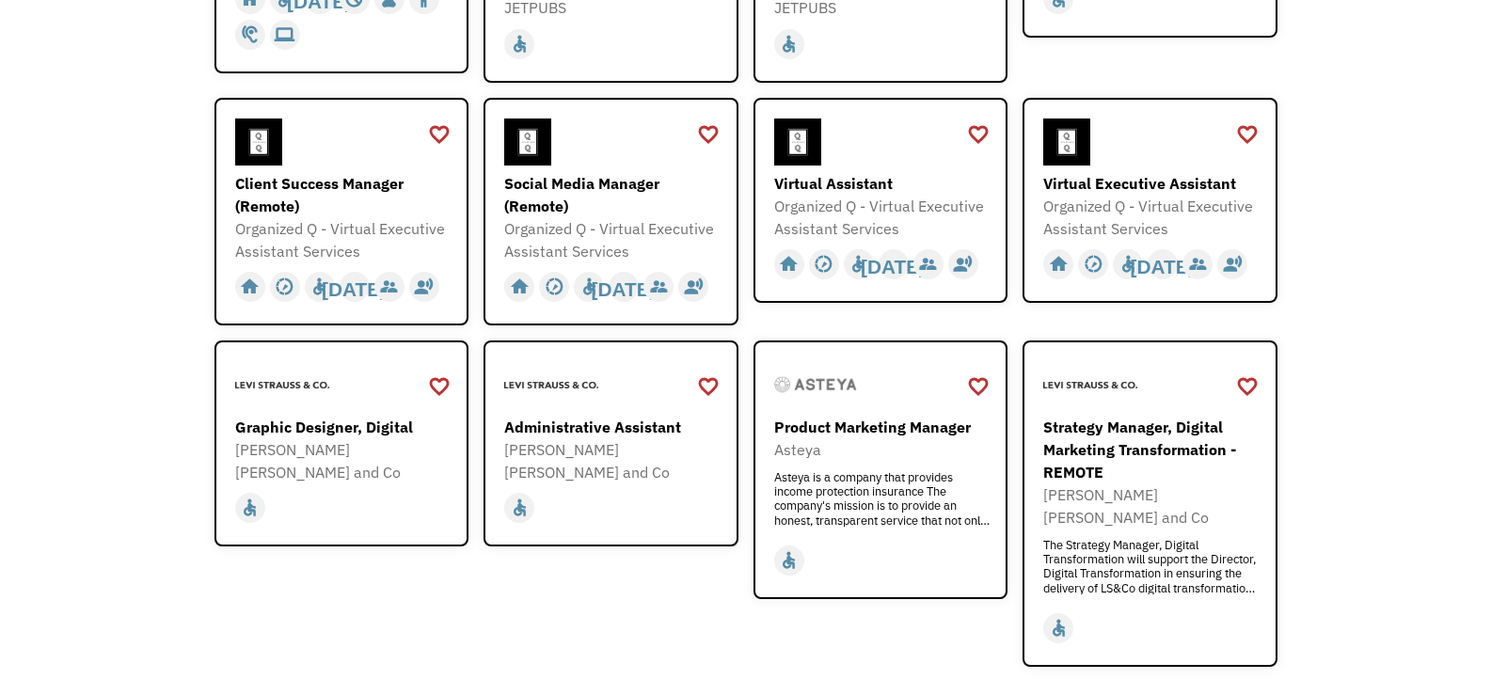
scroll to position [376, 0]
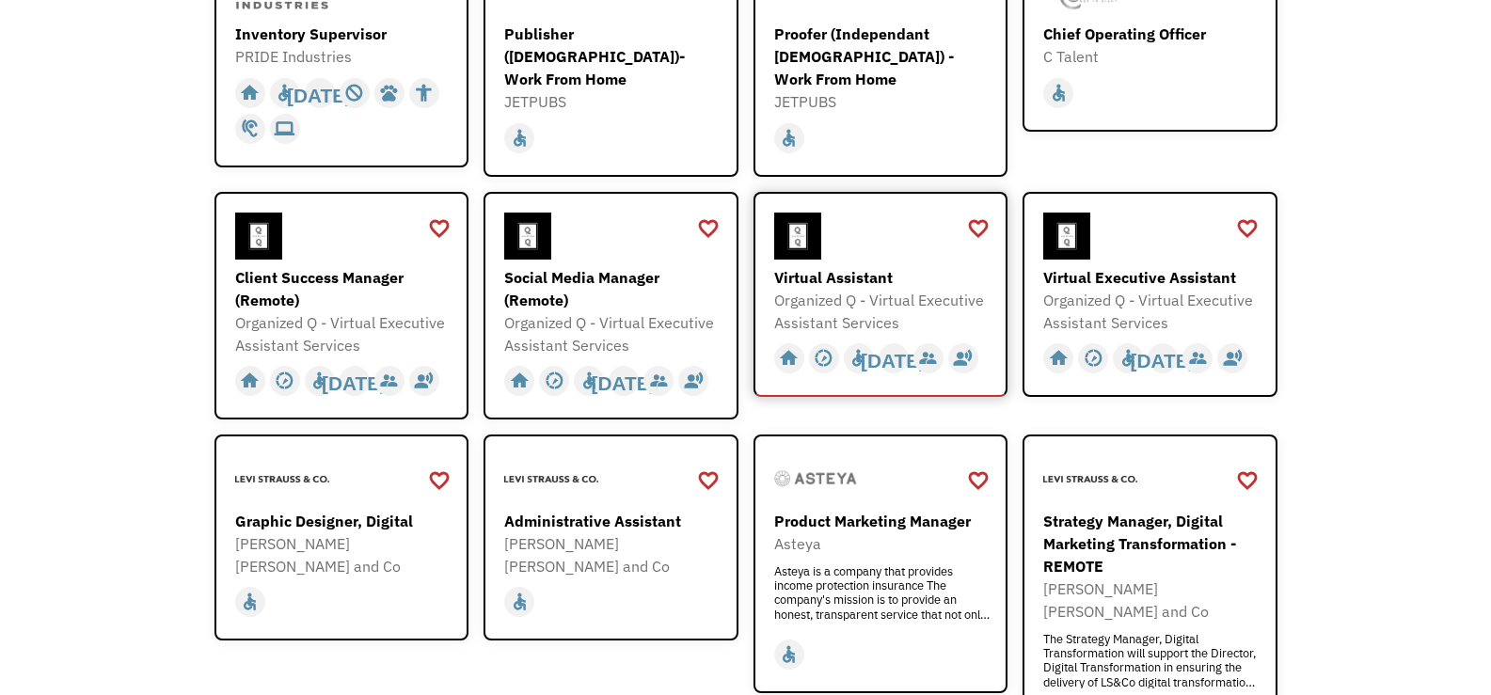
click at [850, 266] on div "Virtual Assistant" at bounding box center [883, 277] width 218 height 23
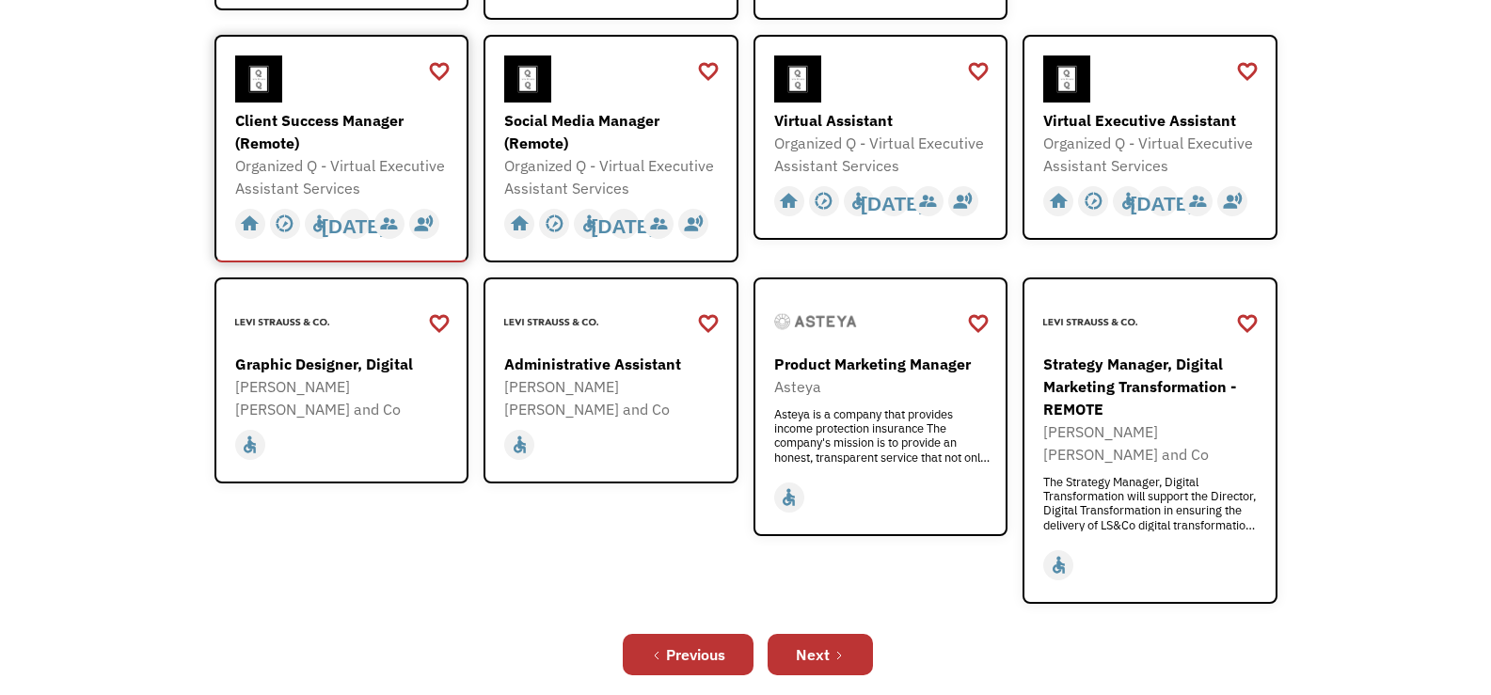
scroll to position [658, 0]
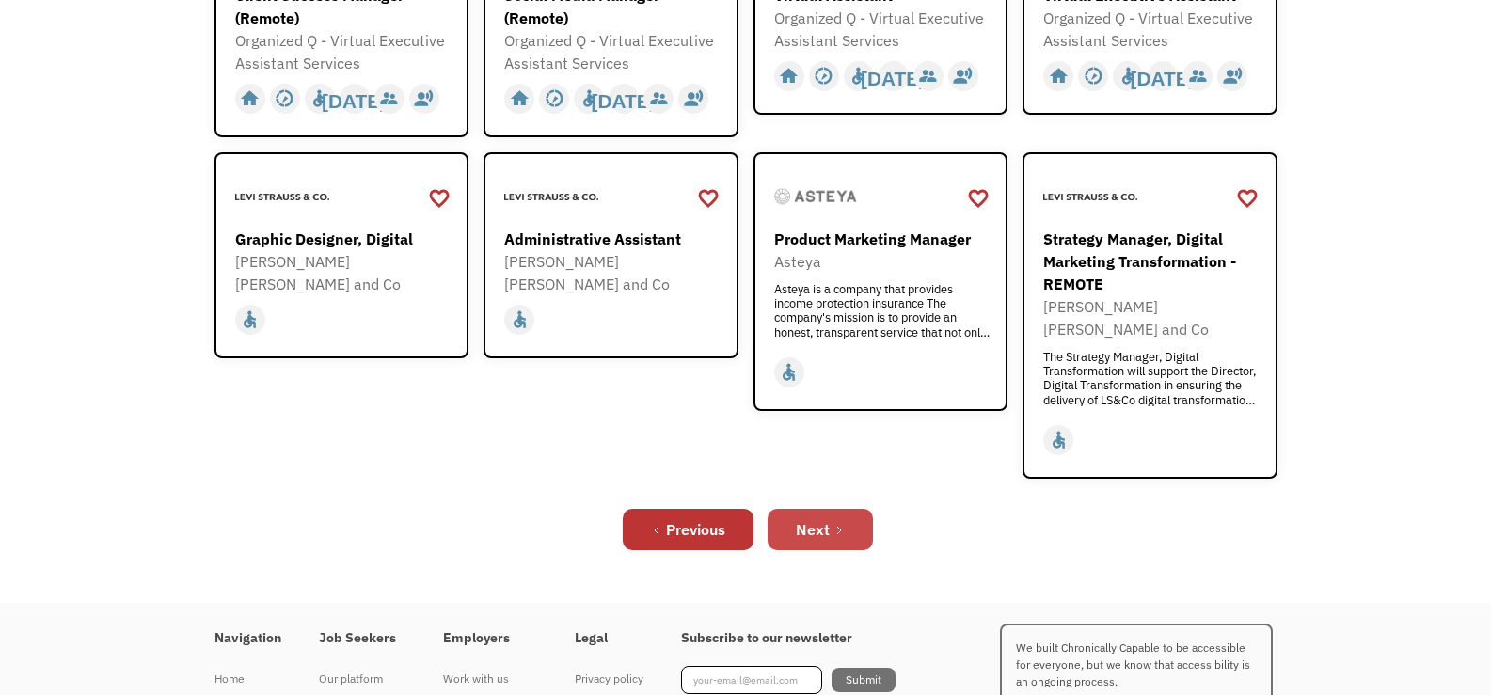
click at [839, 509] on link "Next" at bounding box center [819, 529] width 105 height 41
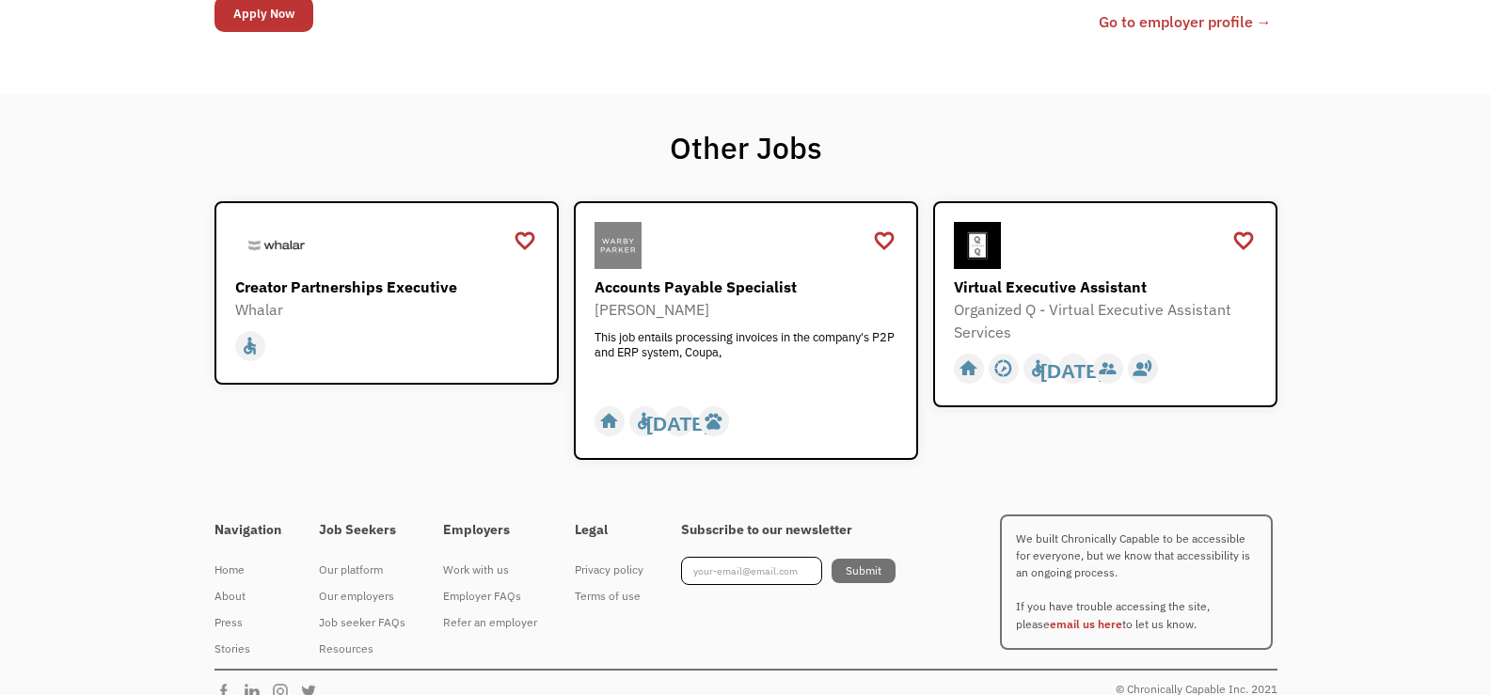
scroll to position [1317, 0]
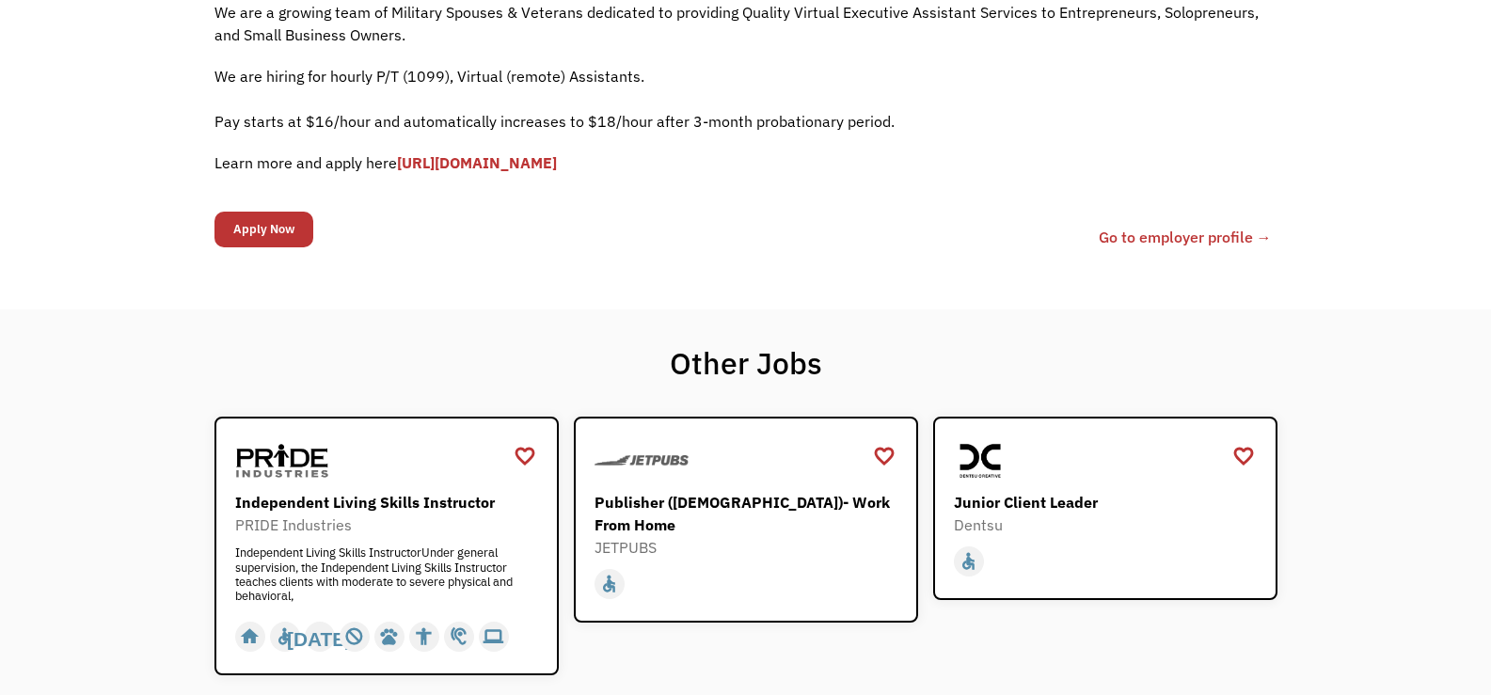
scroll to position [564, 0]
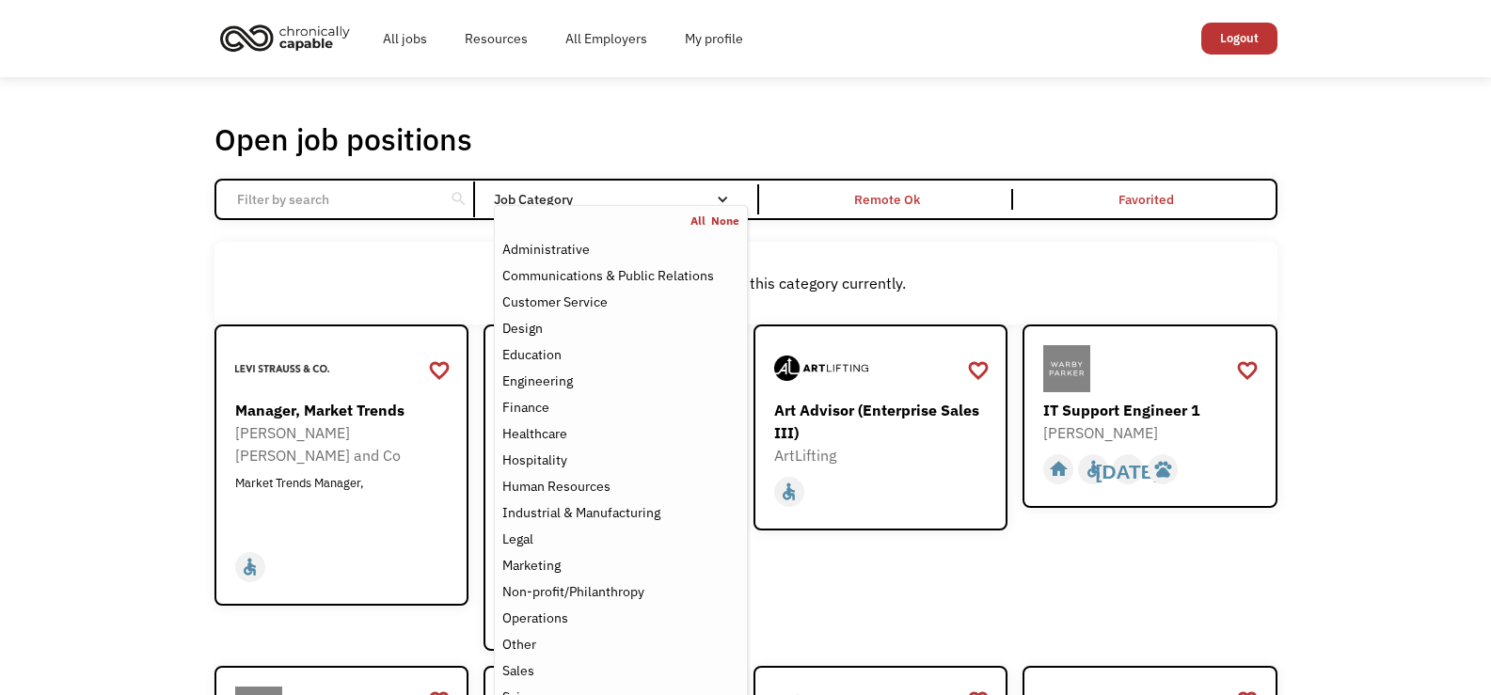
click at [734, 197] on div "Job Category" at bounding box center [620, 199] width 253 height 13
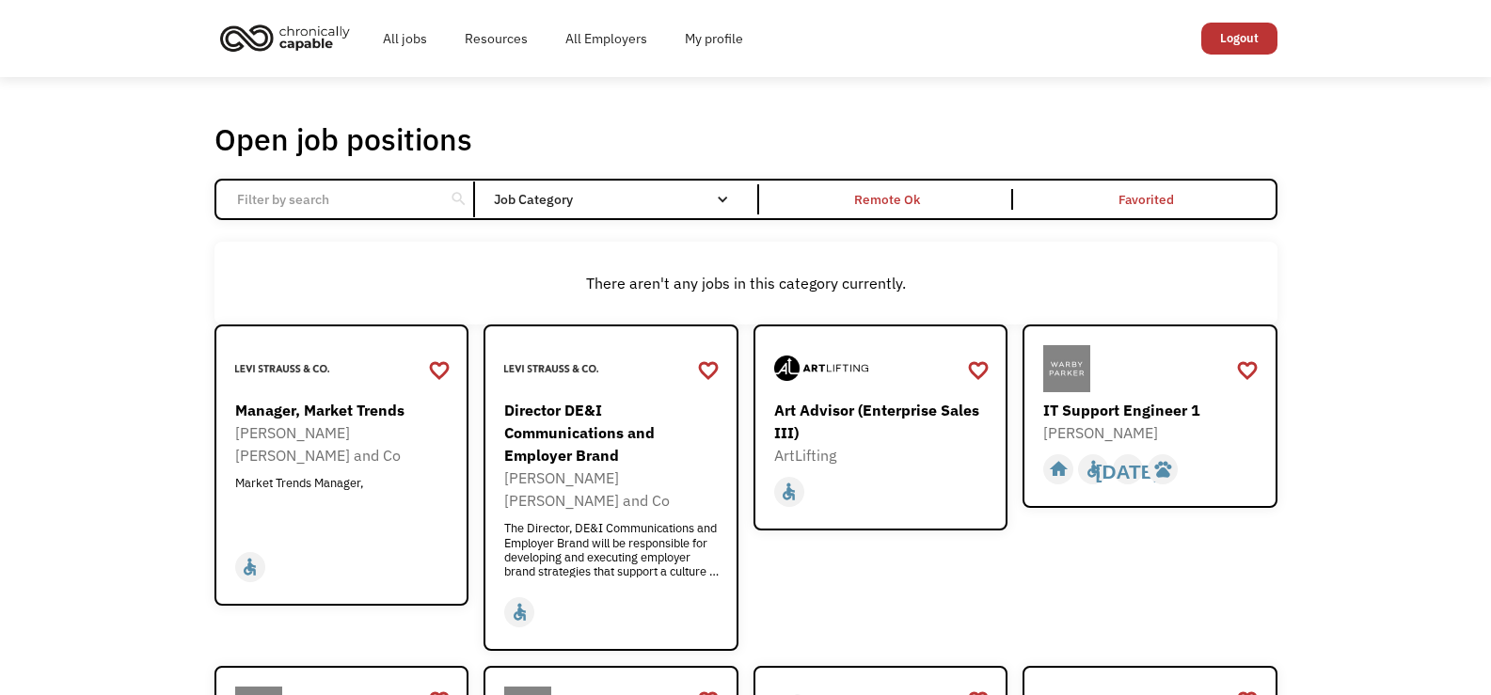
click at [734, 197] on div "Job Category" at bounding box center [620, 199] width 253 height 13
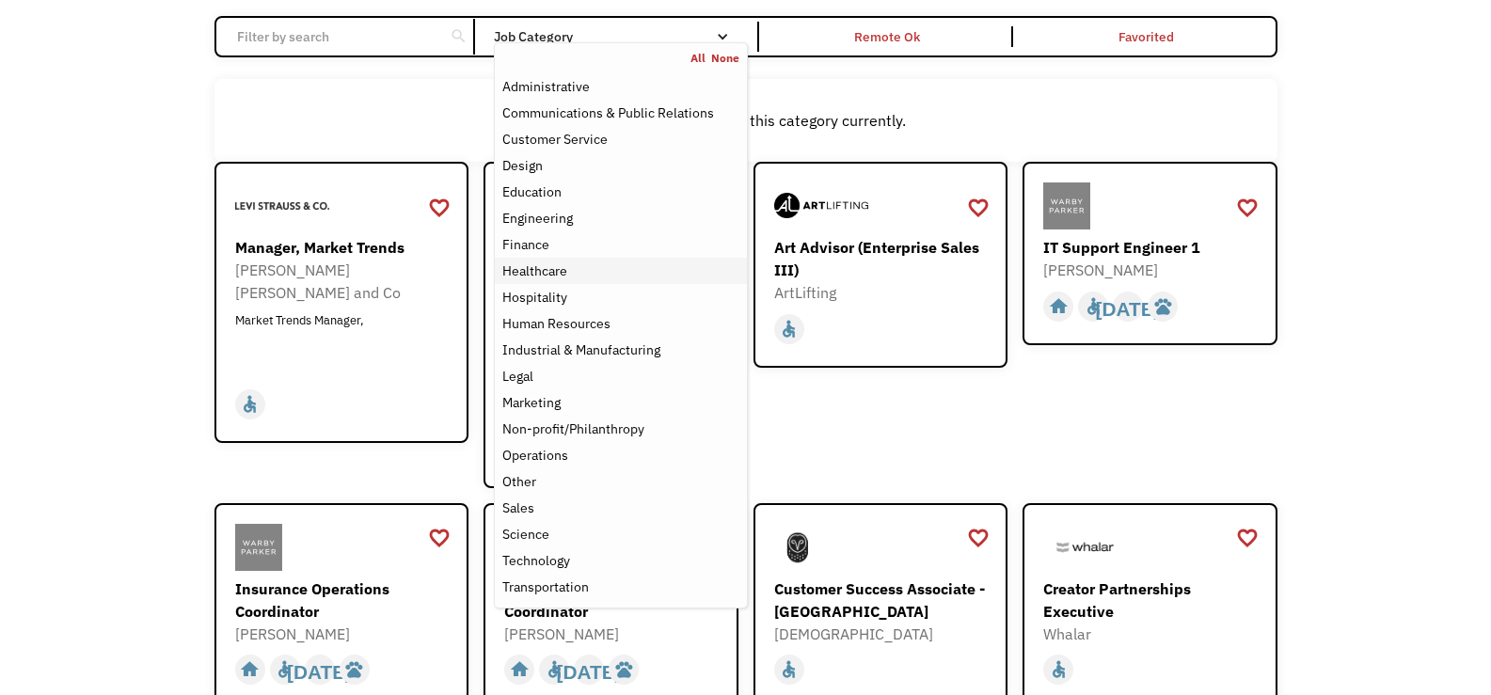
scroll to position [188, 0]
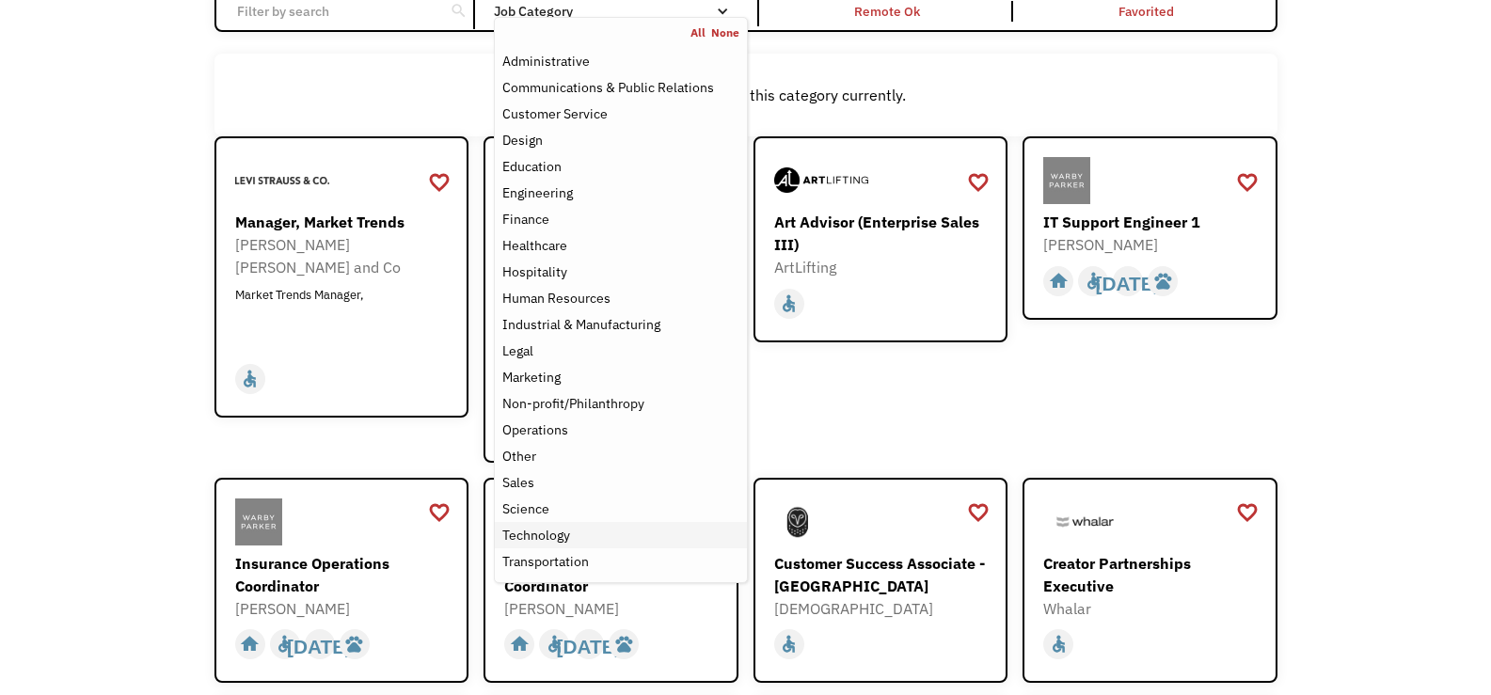
click at [652, 528] on div "Technology" at bounding box center [620, 535] width 236 height 23
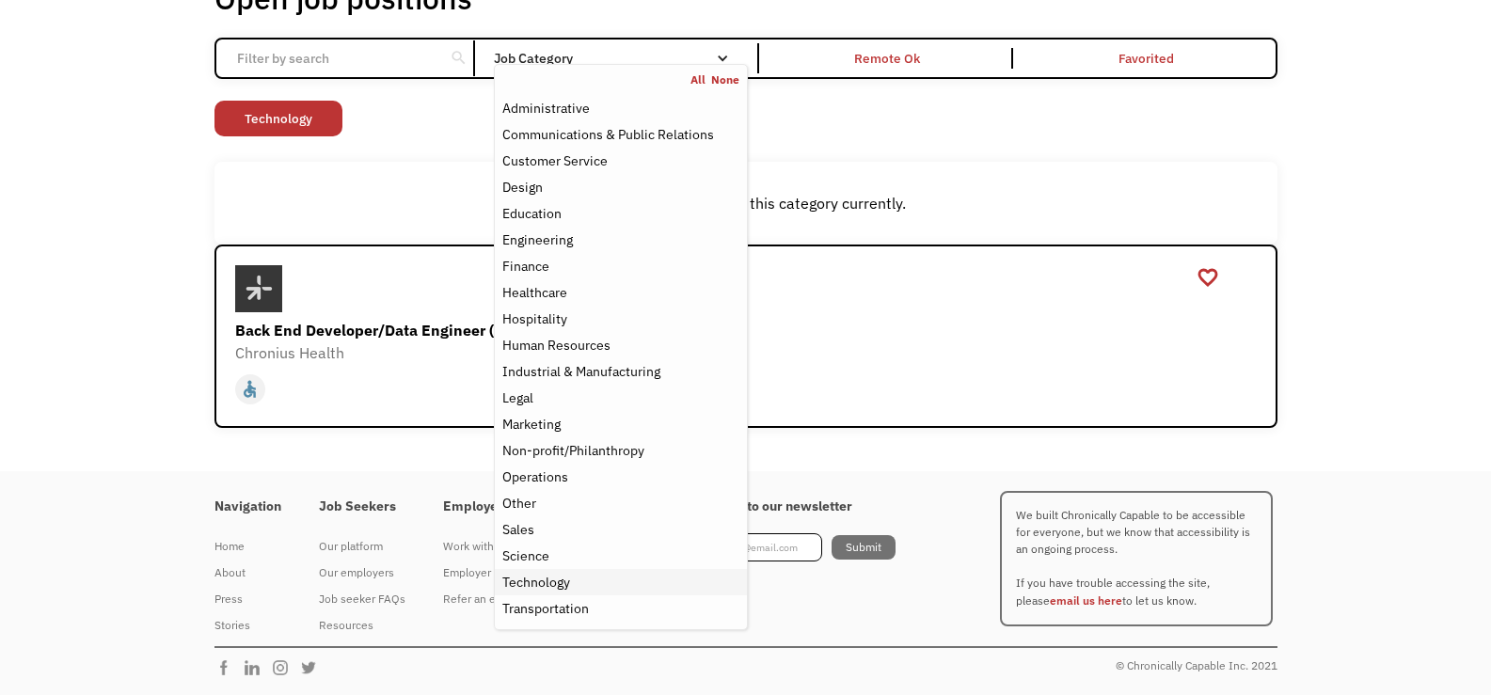
scroll to position [141, 0]
click at [459, 150] on div "Open job positions You have X liked items Search search Filter by category Admi…" at bounding box center [745, 203] width 1063 height 449
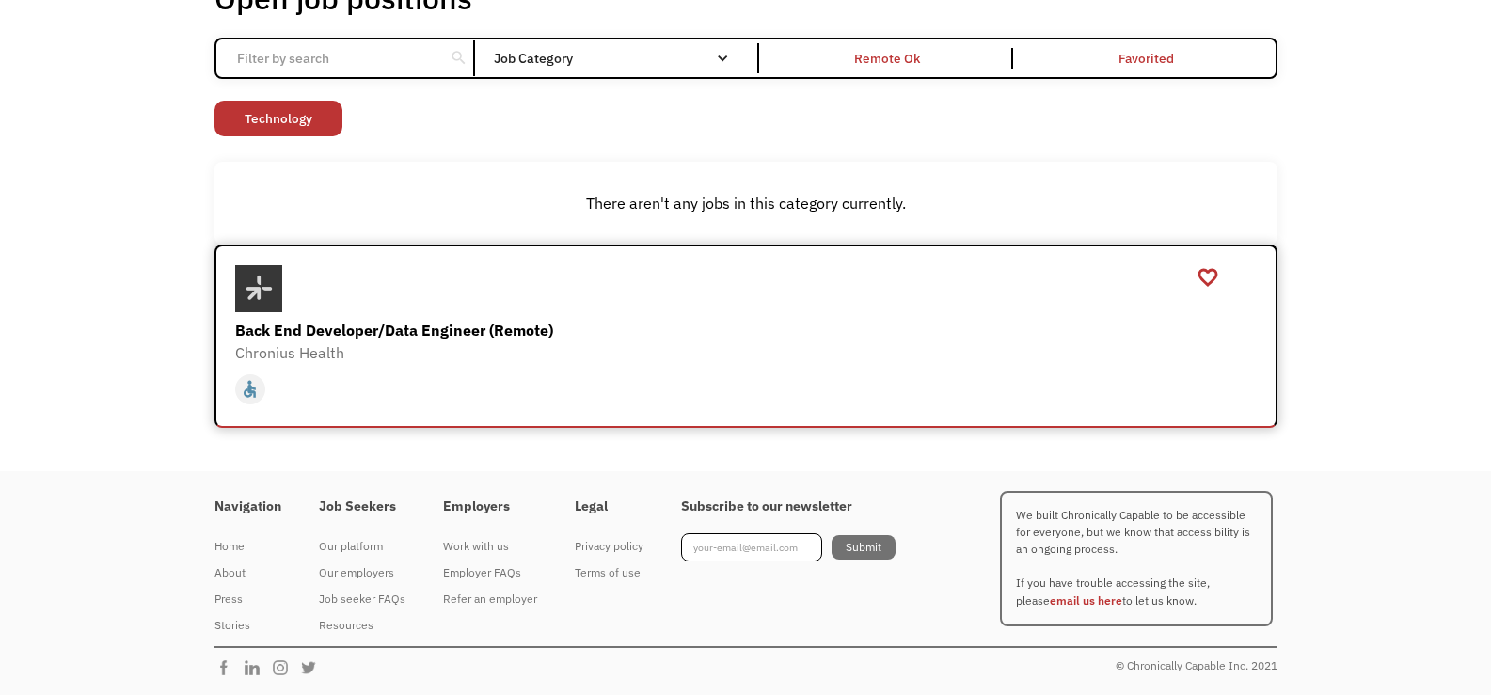
click at [472, 308] on div at bounding box center [748, 288] width 1026 height 47
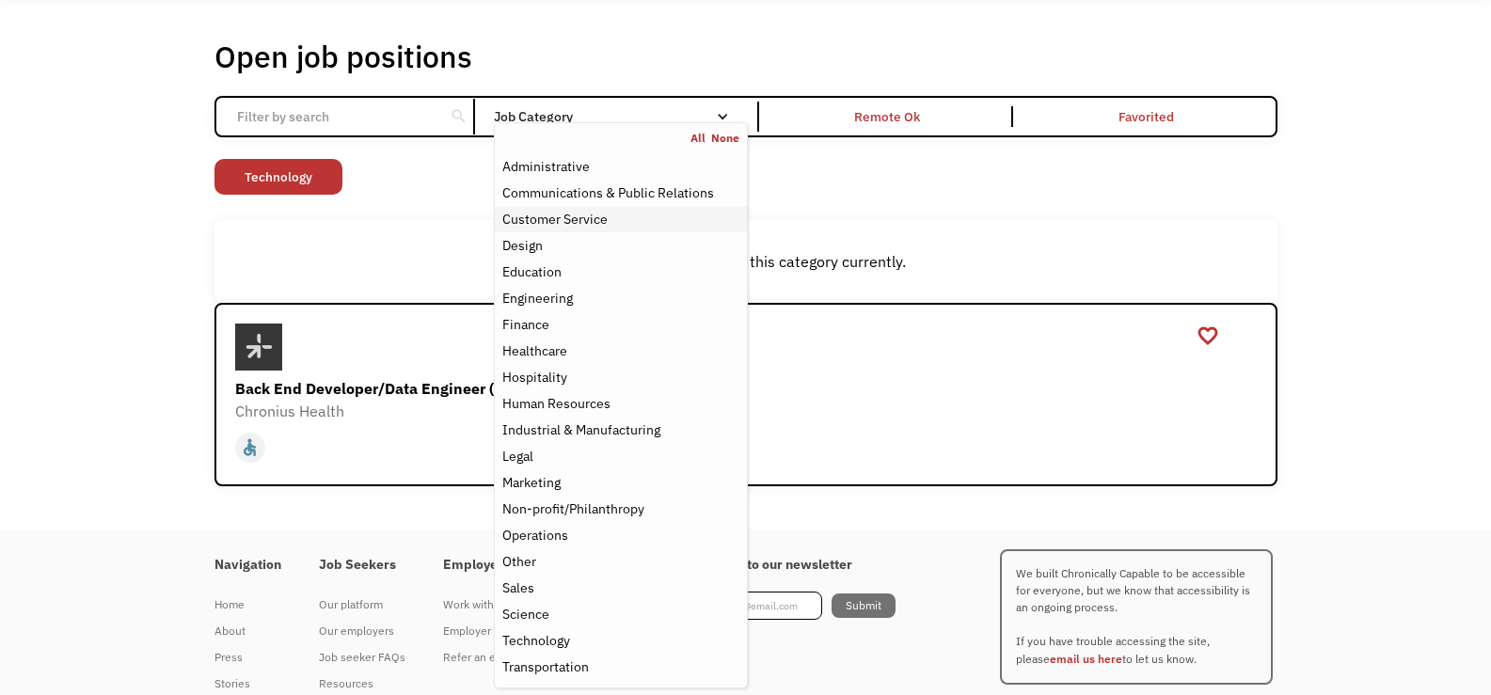
scroll to position [0, 0]
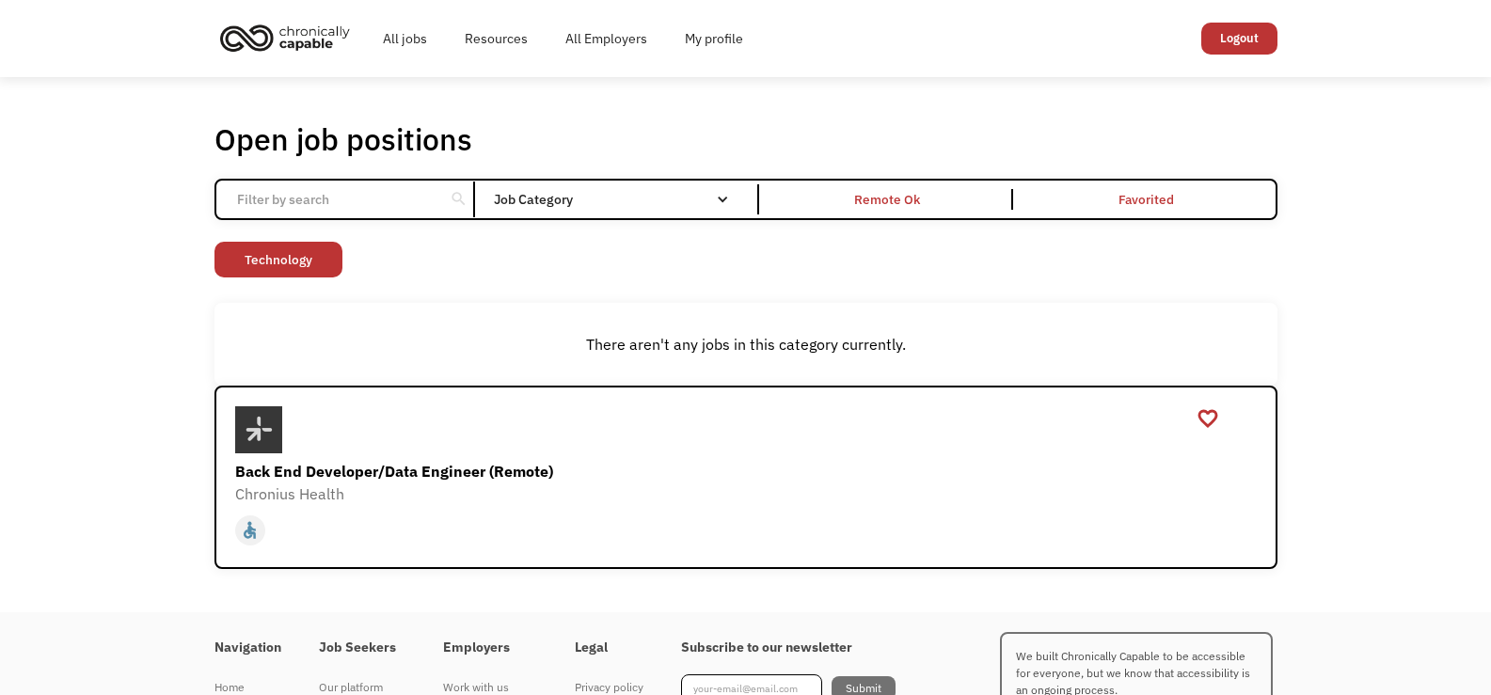
click at [333, 39] on img "home" at bounding box center [284, 37] width 141 height 41
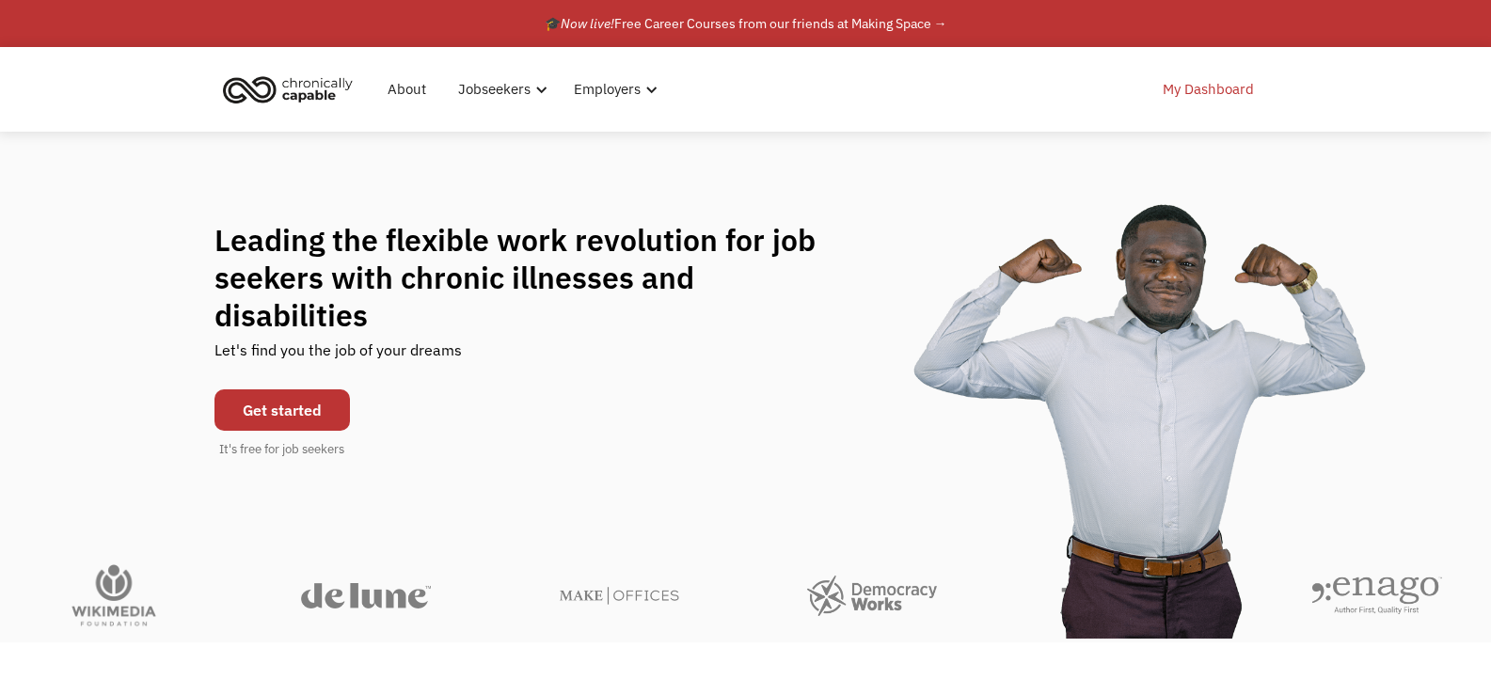
click at [1207, 91] on link "My Dashboard" at bounding box center [1208, 89] width 114 height 60
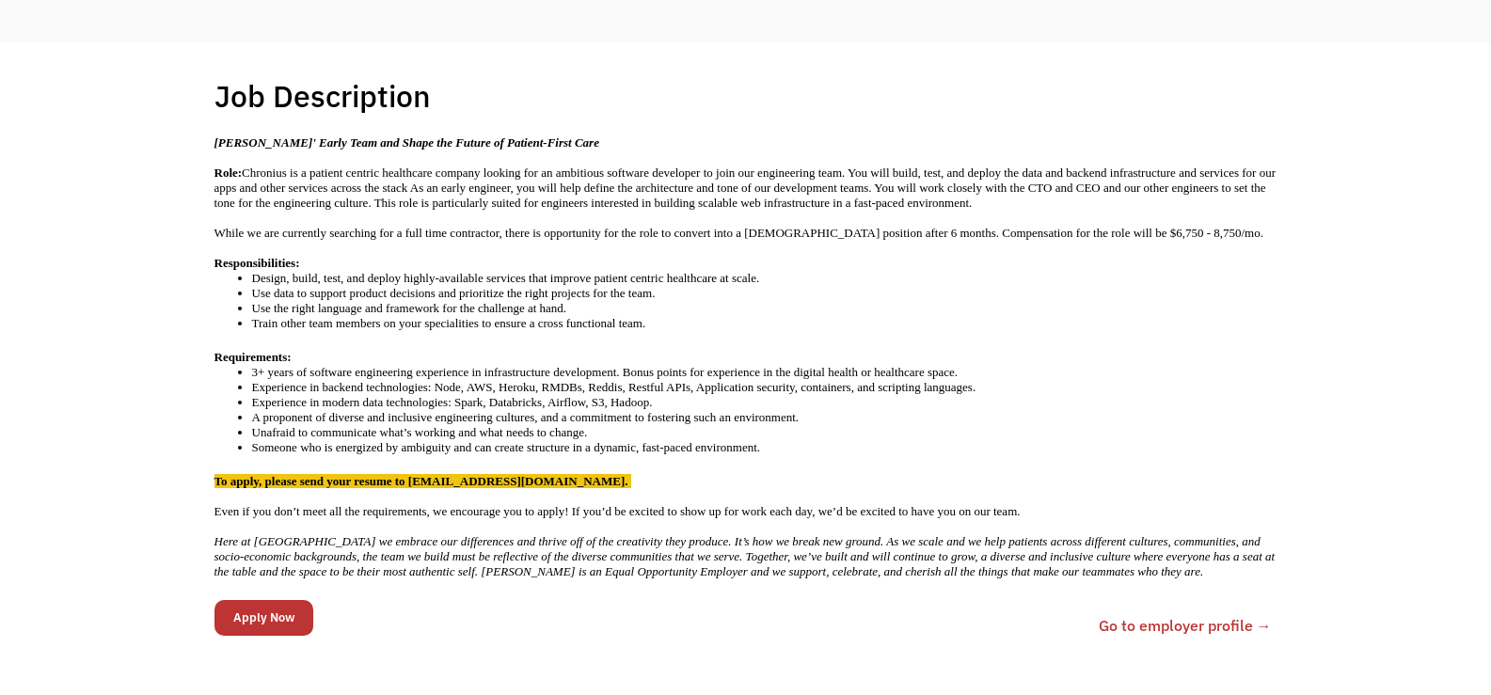
scroll to position [376, 0]
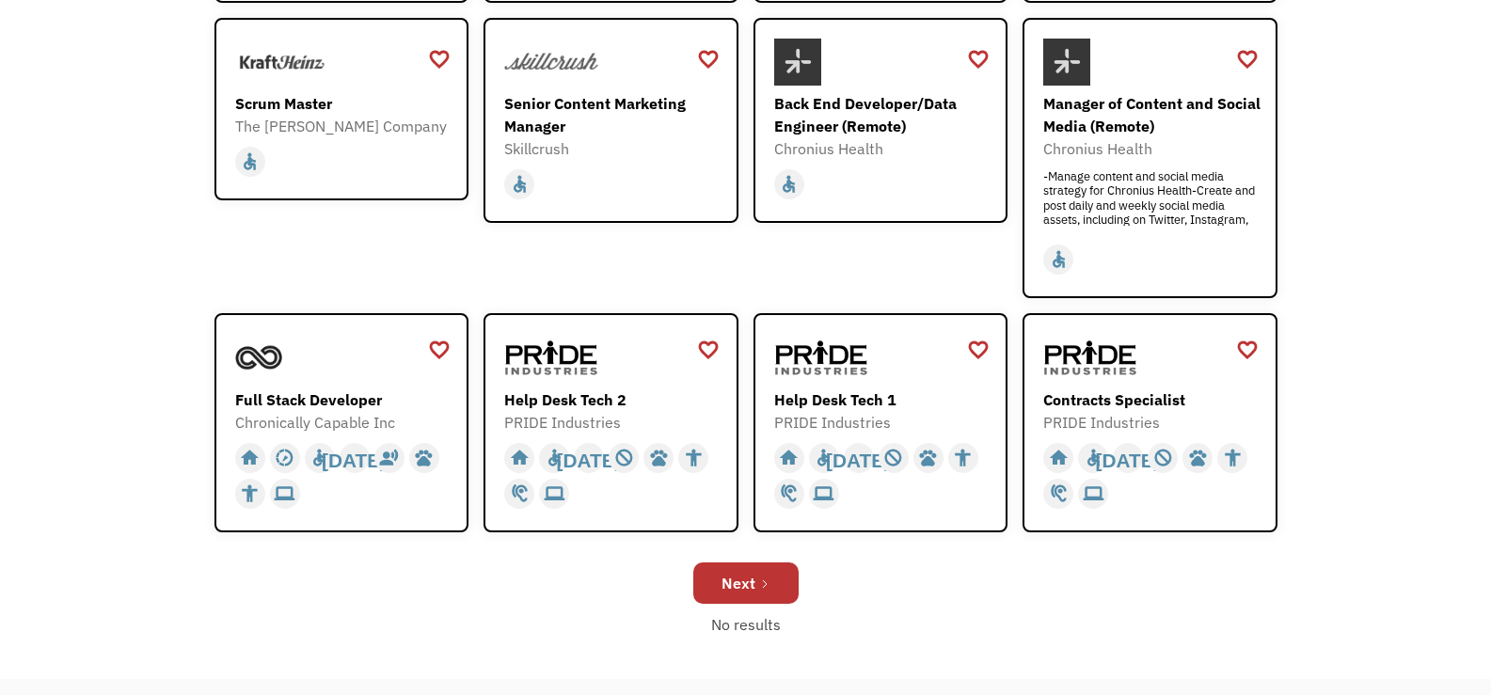
scroll to position [713, 0]
